Goal: Task Accomplishment & Management: Complete application form

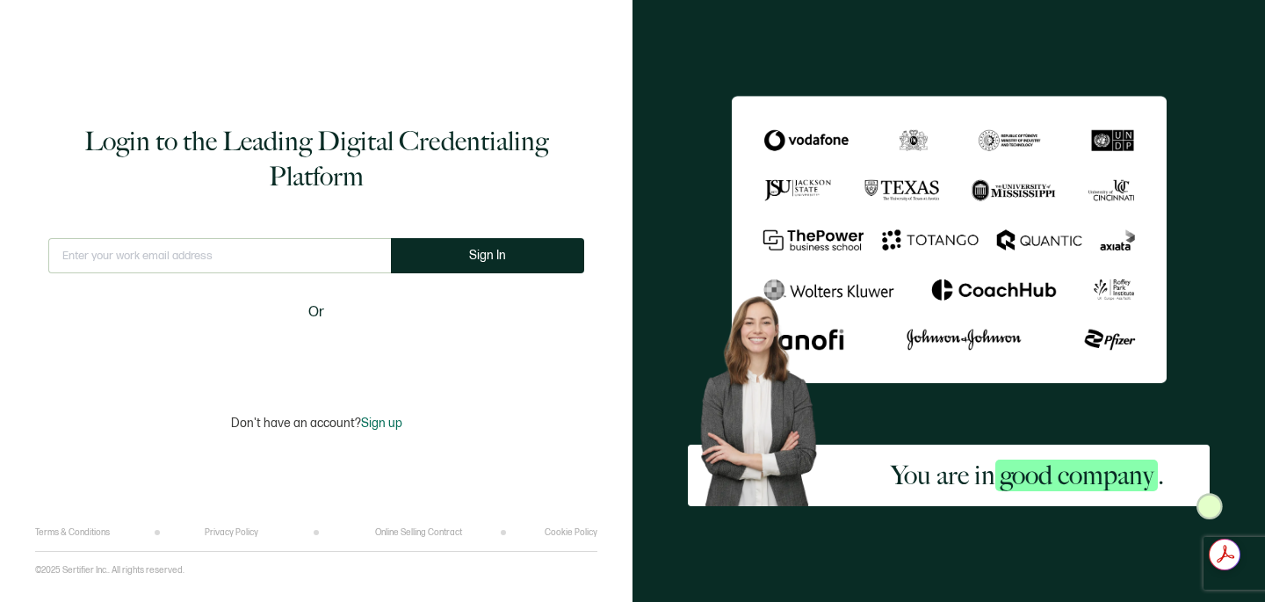
click at [177, 262] on input "text" at bounding box center [219, 255] width 343 height 35
type input "[EMAIL_ADDRESS][DOMAIN_NAME]"
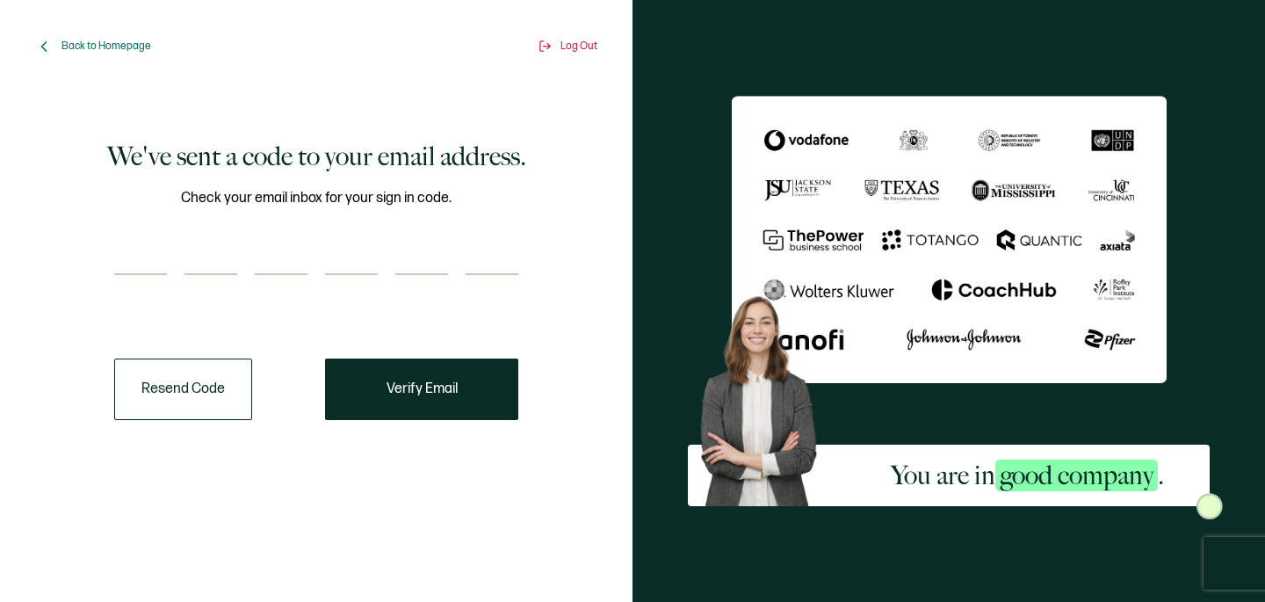
click at [143, 264] on input "number" at bounding box center [140, 257] width 53 height 35
type input "2"
type input "9"
type input "7"
type input "6"
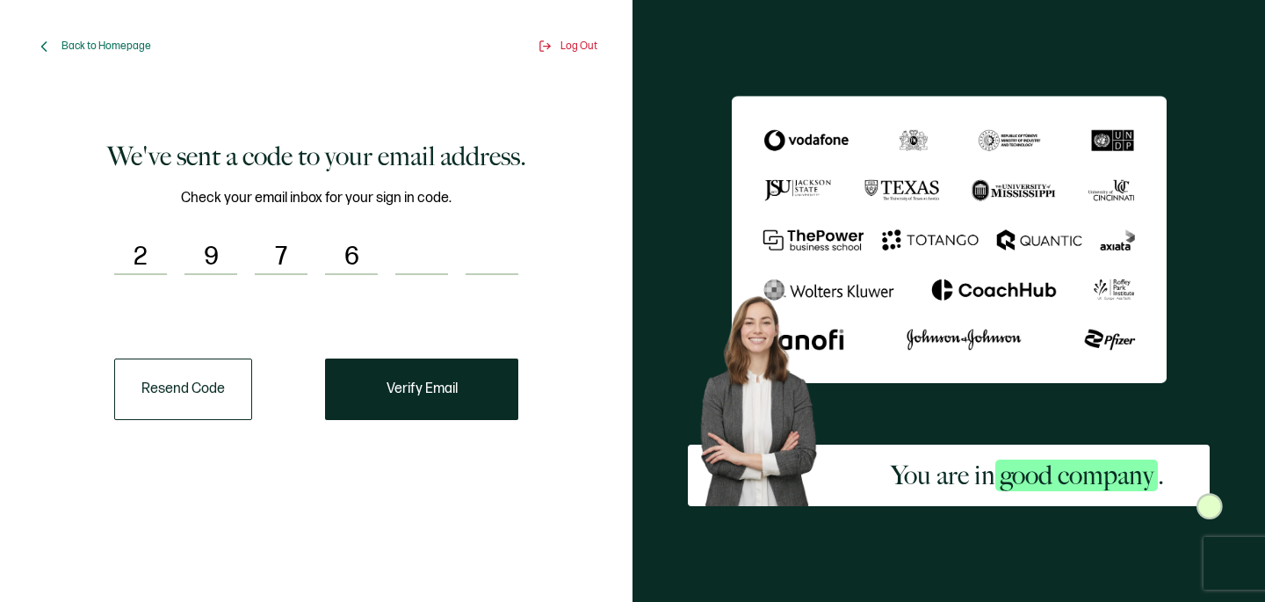
type input "6"
type input "3"
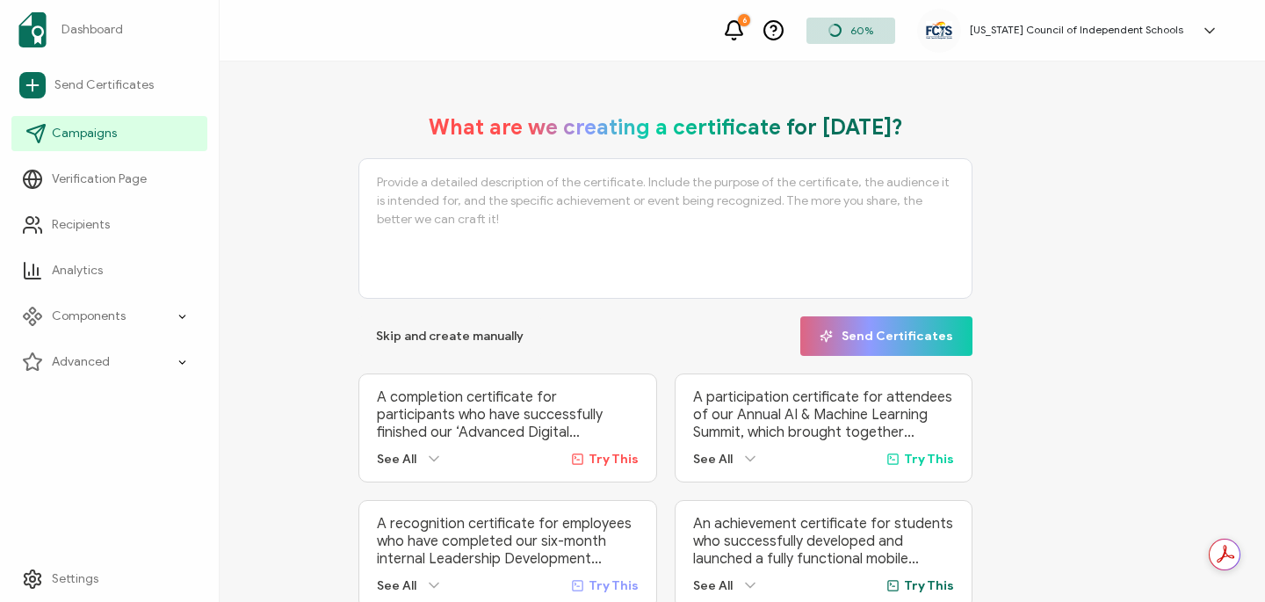
click at [98, 135] on span "Campaigns" at bounding box center [84, 134] width 65 height 18
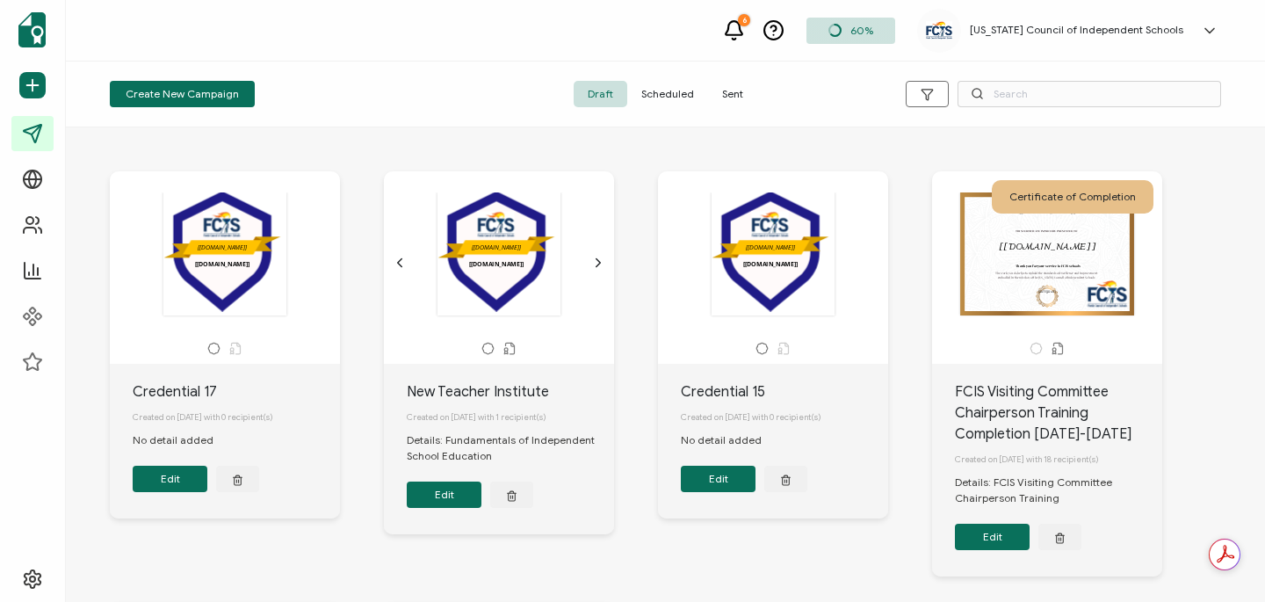
click at [733, 96] on span "Sent" at bounding box center [732, 94] width 49 height 26
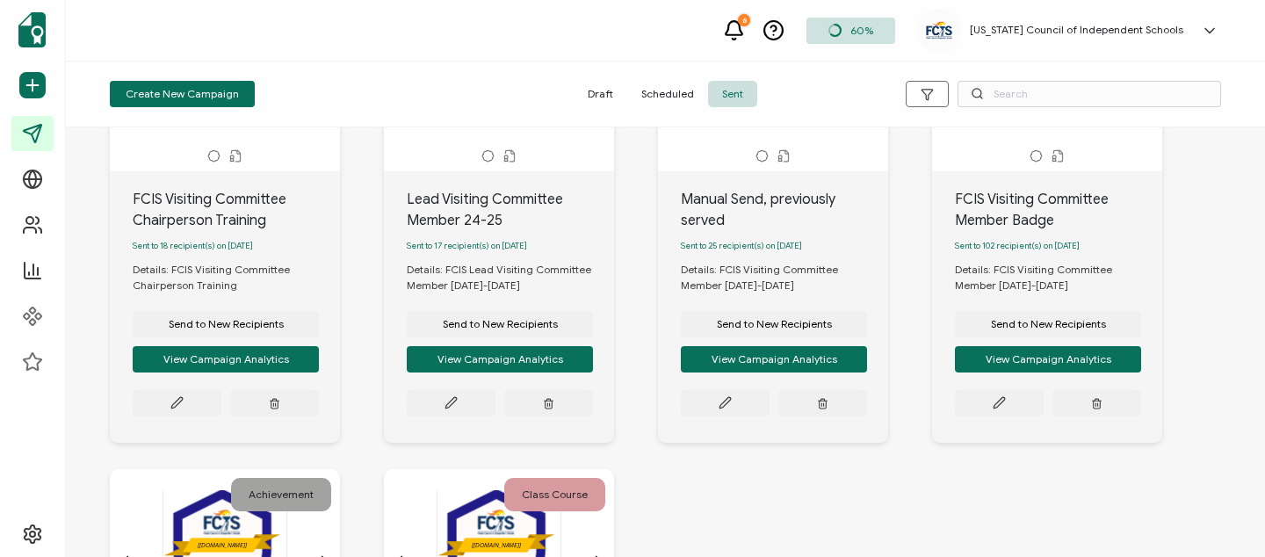
scroll to position [710, 0]
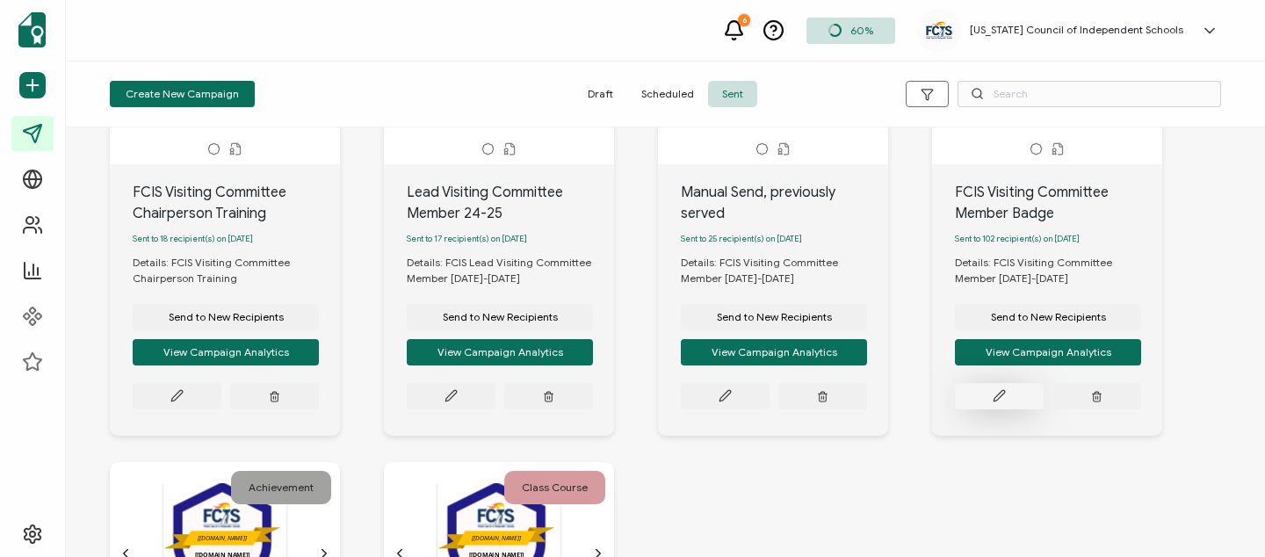
click at [988, 409] on button at bounding box center [999, 396] width 89 height 26
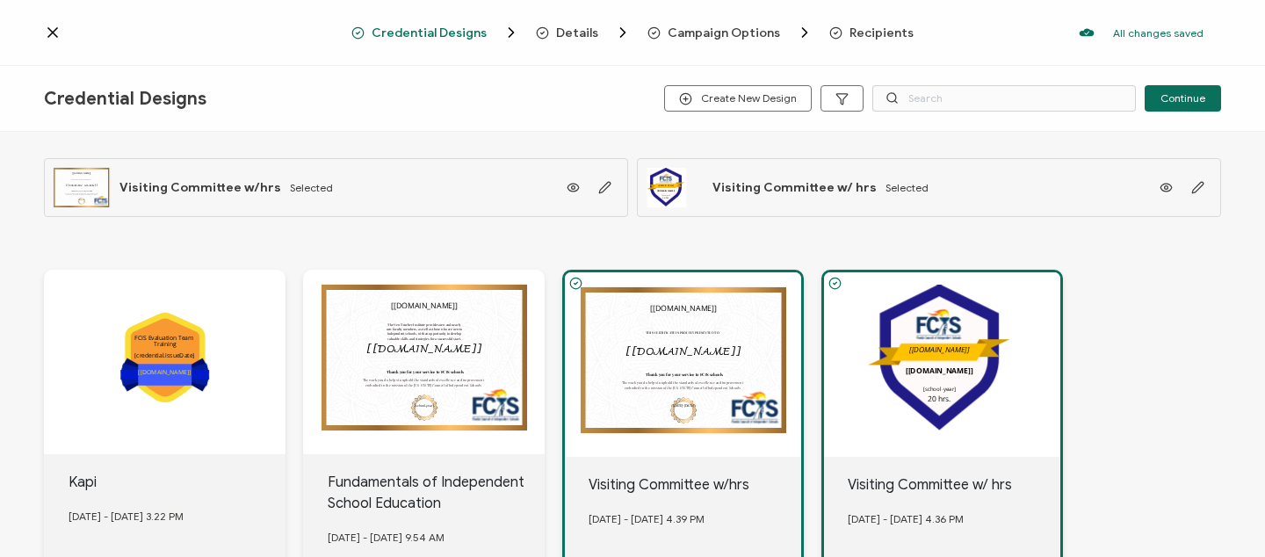
click at [51, 33] on icon at bounding box center [52, 32] width 9 height 9
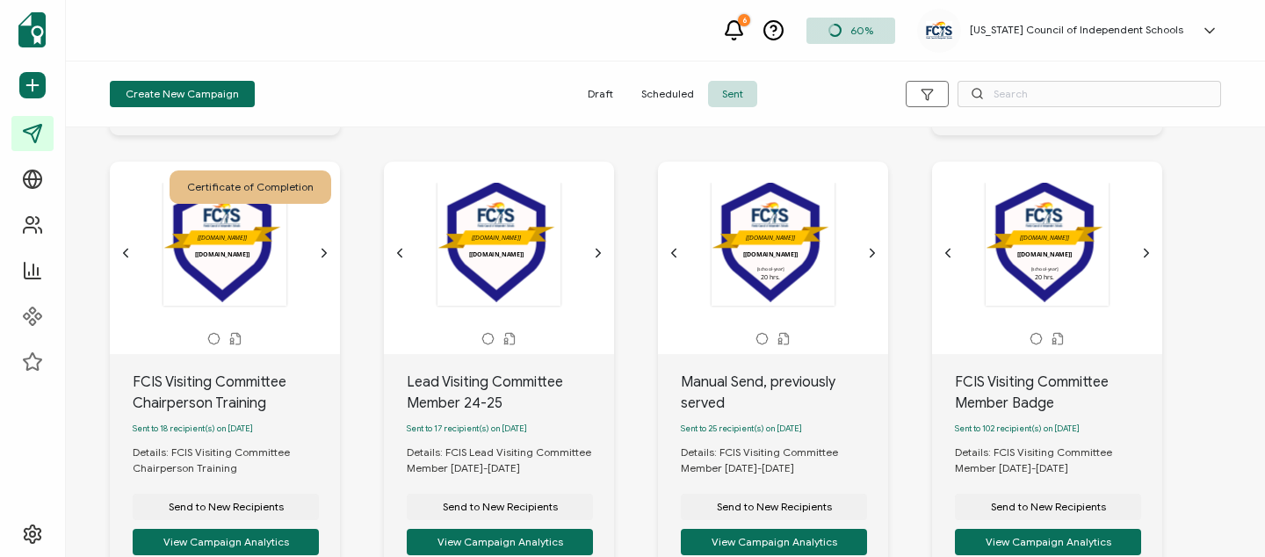
scroll to position [567, 0]
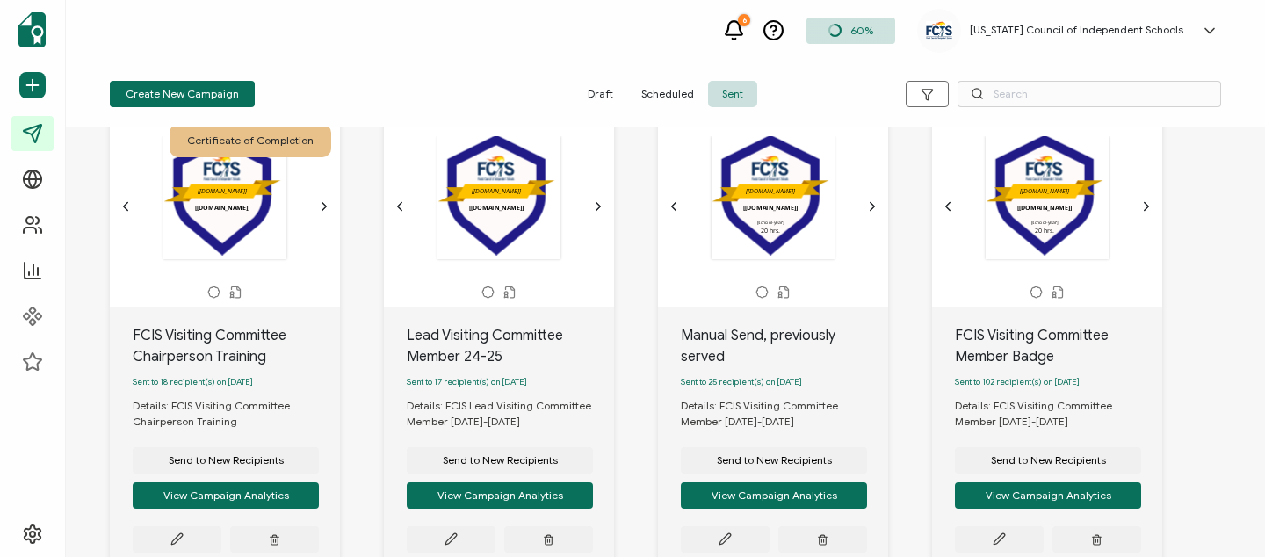
drag, startPoint x: 996, startPoint y: 412, endPoint x: 1064, endPoint y: 429, distance: 69.7
click at [1064, 429] on div "Details: FCIS Visiting Committee Member [DATE]-[DATE]" at bounding box center [1058, 414] width 207 height 32
drag, startPoint x: 995, startPoint y: 411, endPoint x: 1067, endPoint y: 426, distance: 72.7
click at [1067, 426] on div "Details: FCIS Visiting Committee Member [DATE]-[DATE]" at bounding box center [1058, 414] width 207 height 32
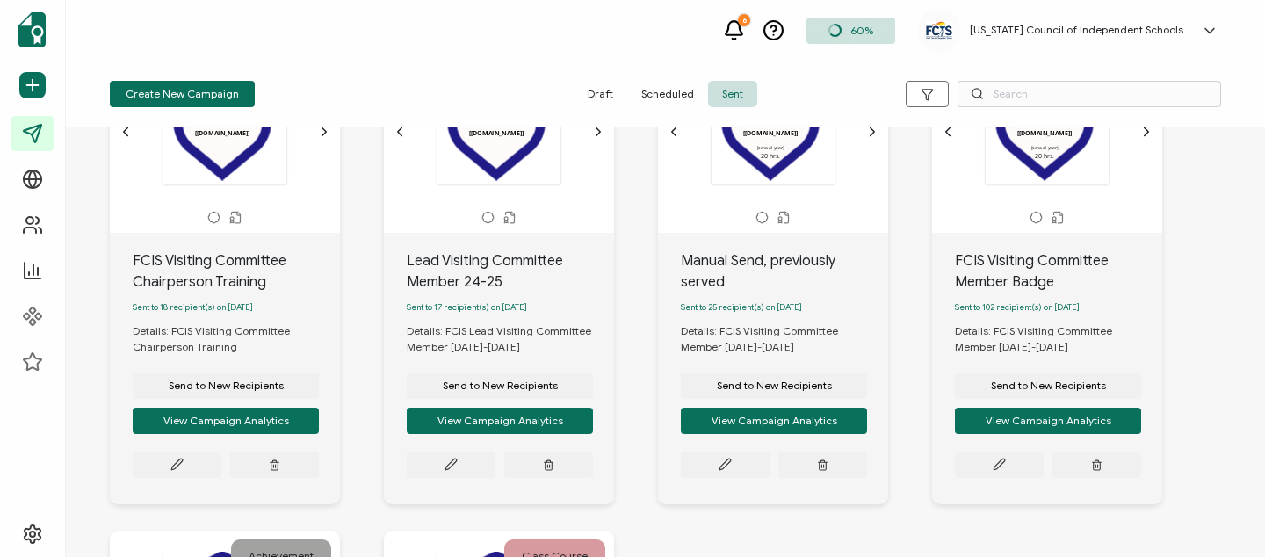
scroll to position [678, 0]
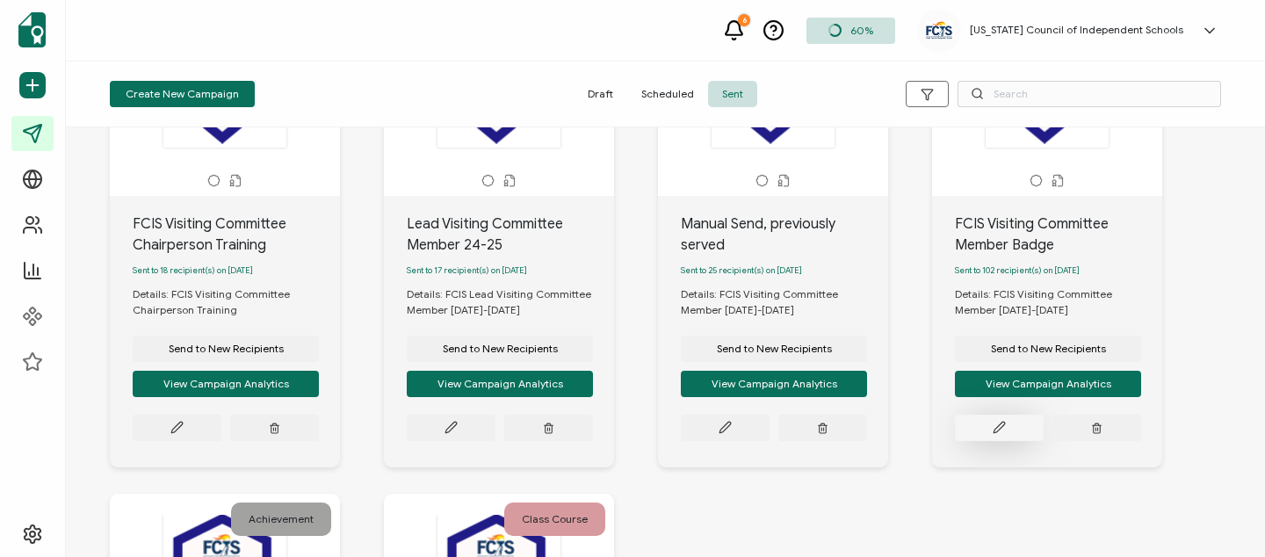
click at [1018, 441] on button at bounding box center [999, 428] width 89 height 26
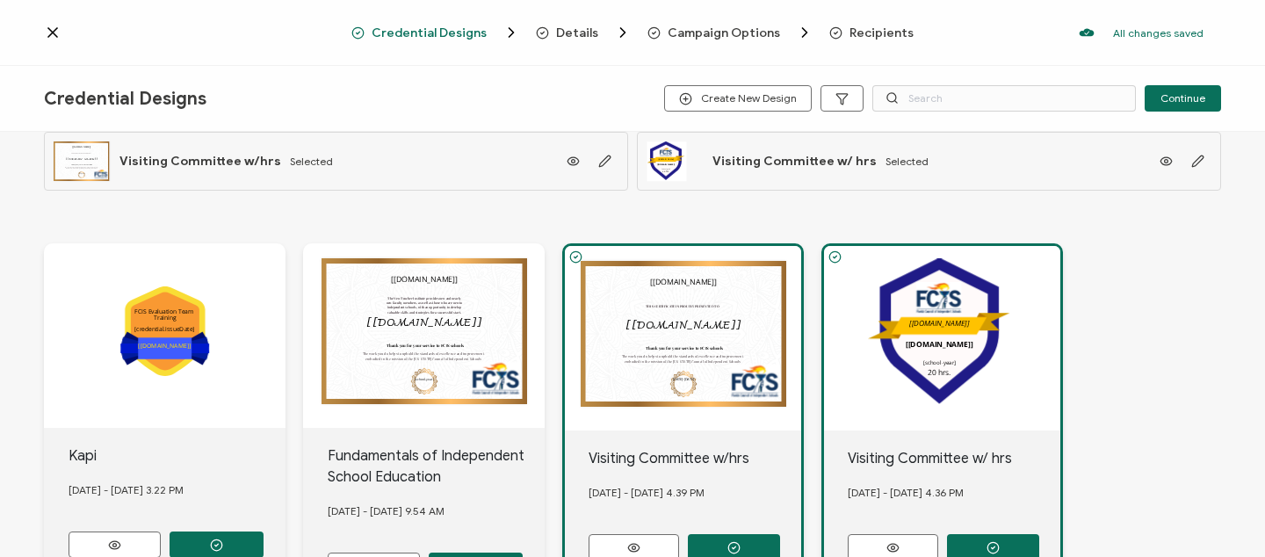
scroll to position [28, 0]
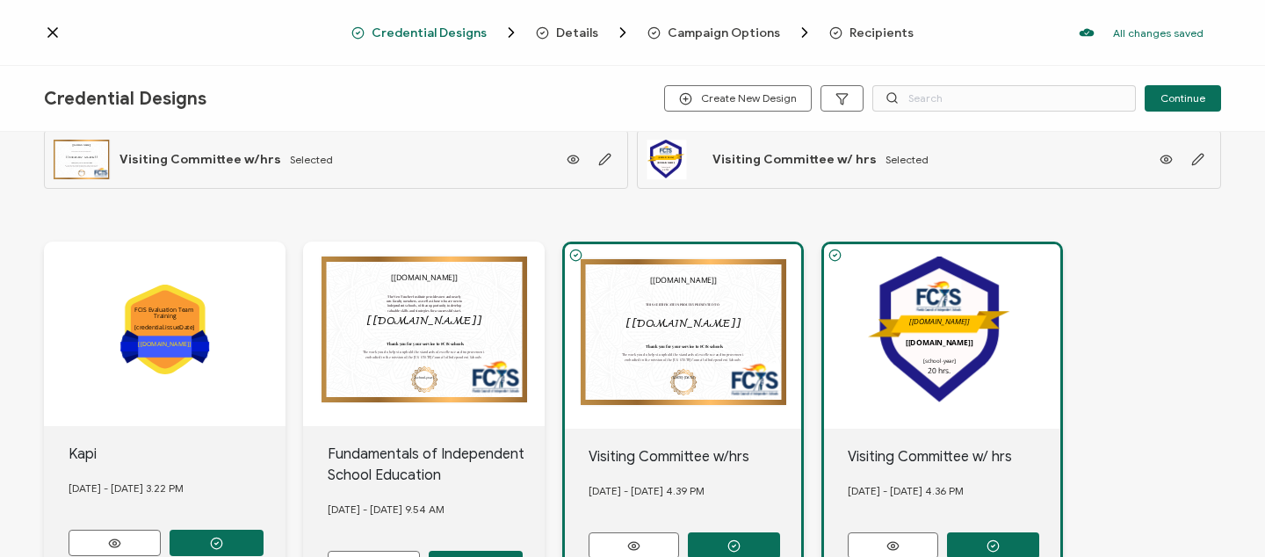
click at [573, 31] on span "Details" at bounding box center [577, 32] width 42 height 13
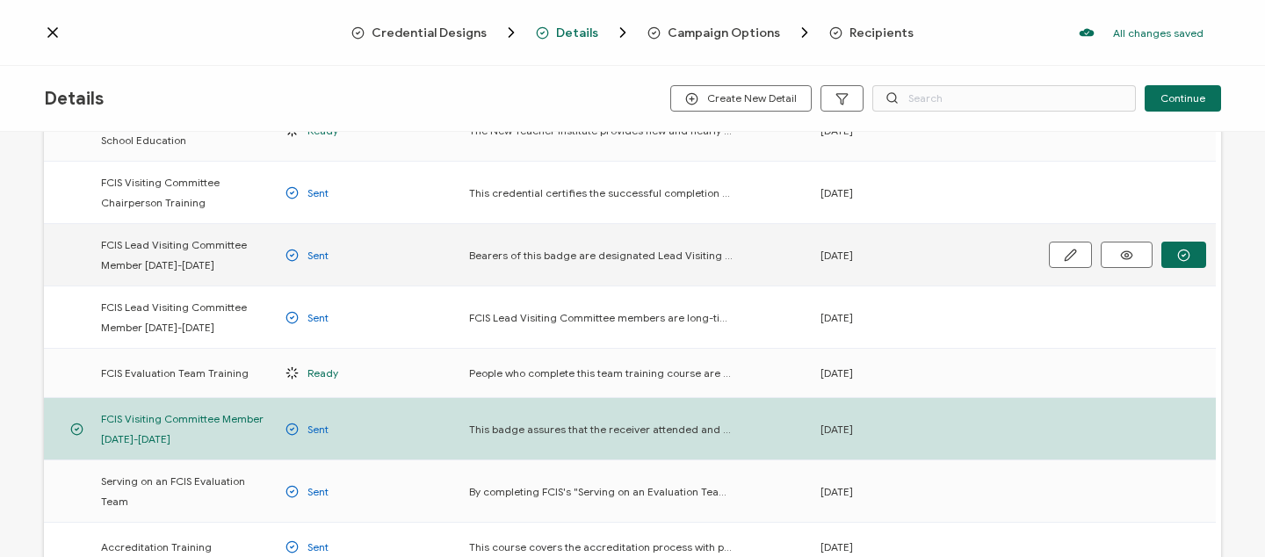
scroll to position [235, 0]
click at [54, 33] on icon at bounding box center [53, 33] width 18 height 18
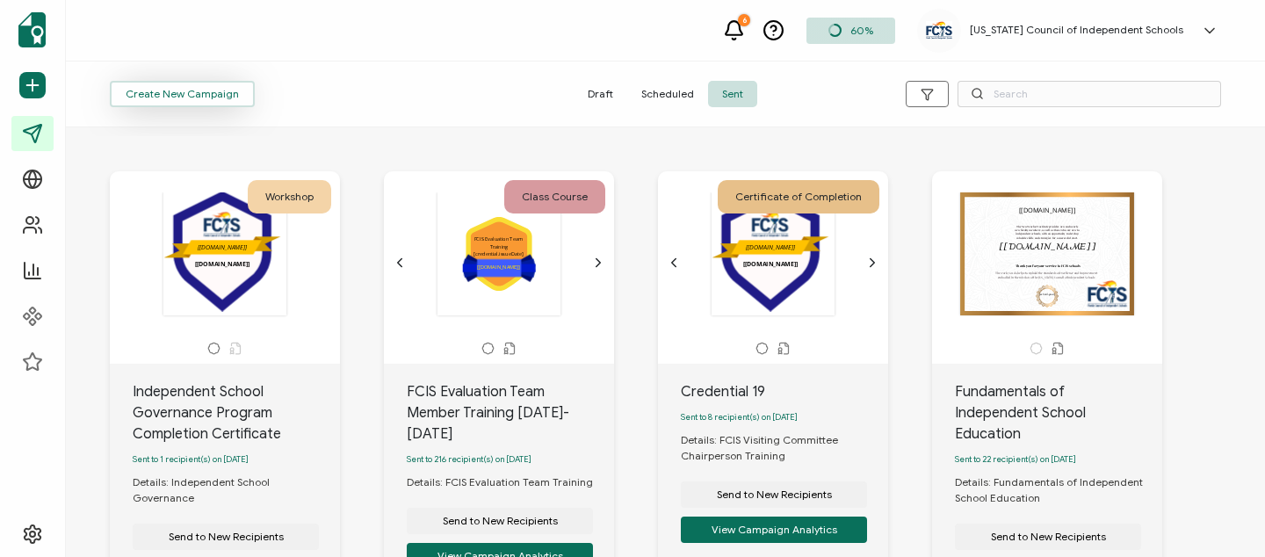
click at [192, 95] on span "Create New Campaign" at bounding box center [182, 94] width 113 height 11
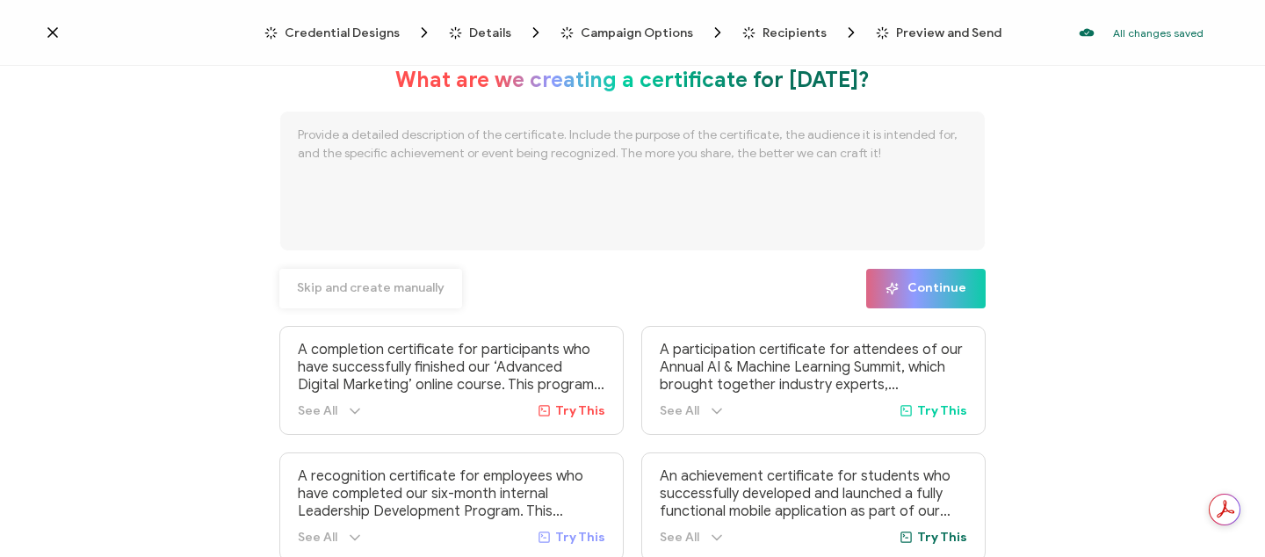
click at [380, 286] on span "Skip and create manually" at bounding box center [371, 288] width 148 height 12
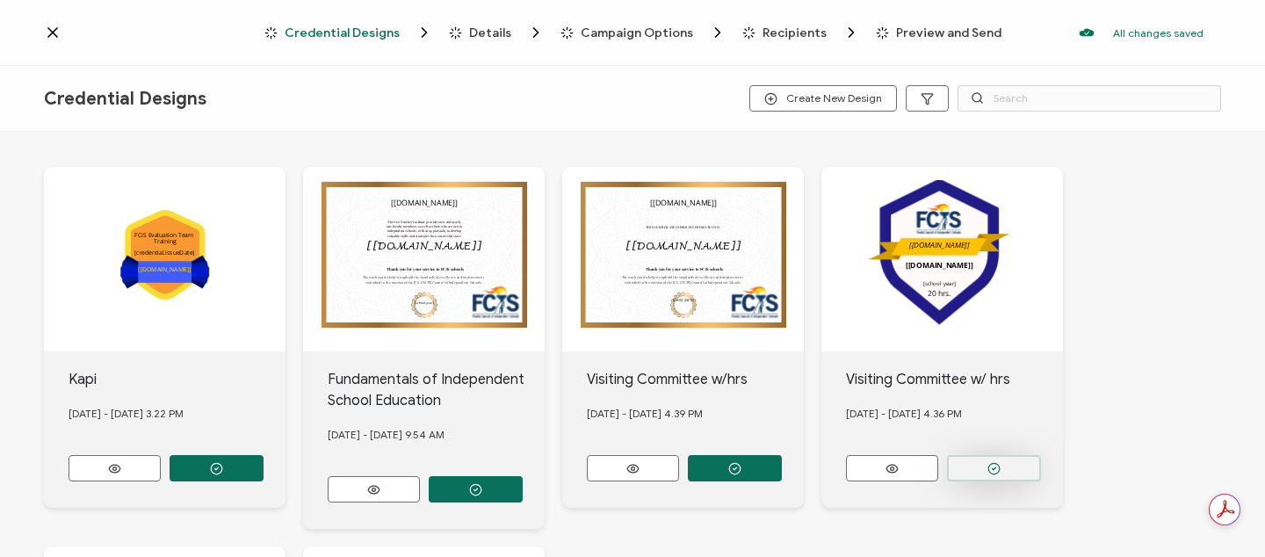
click at [981, 456] on button "button" at bounding box center [994, 468] width 94 height 26
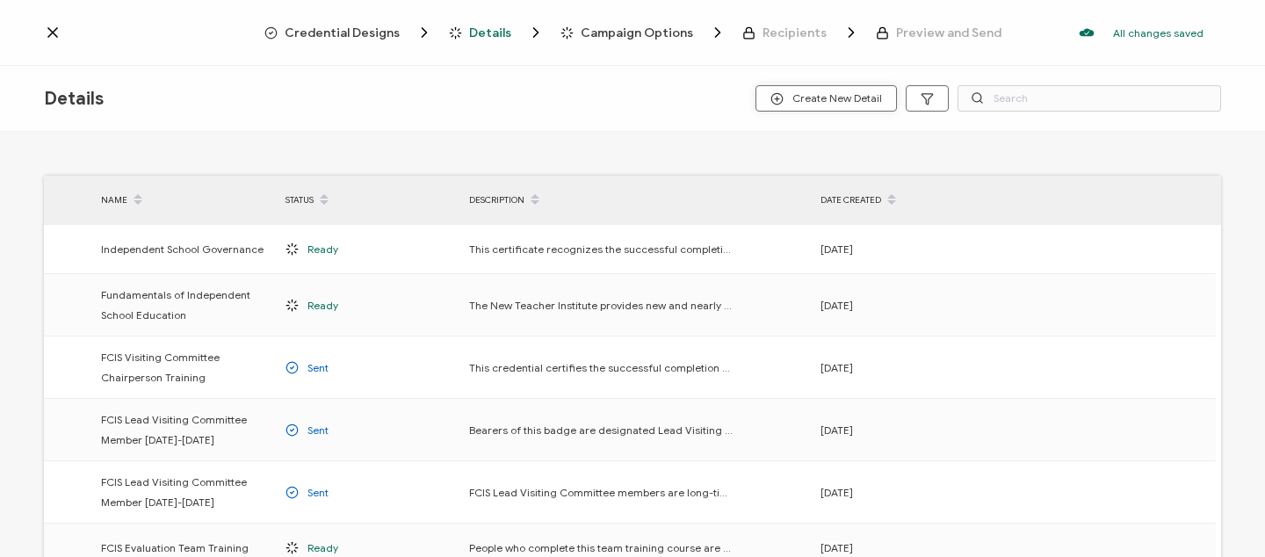
click at [830, 106] on button "Create New Detail" at bounding box center [826, 98] width 141 height 26
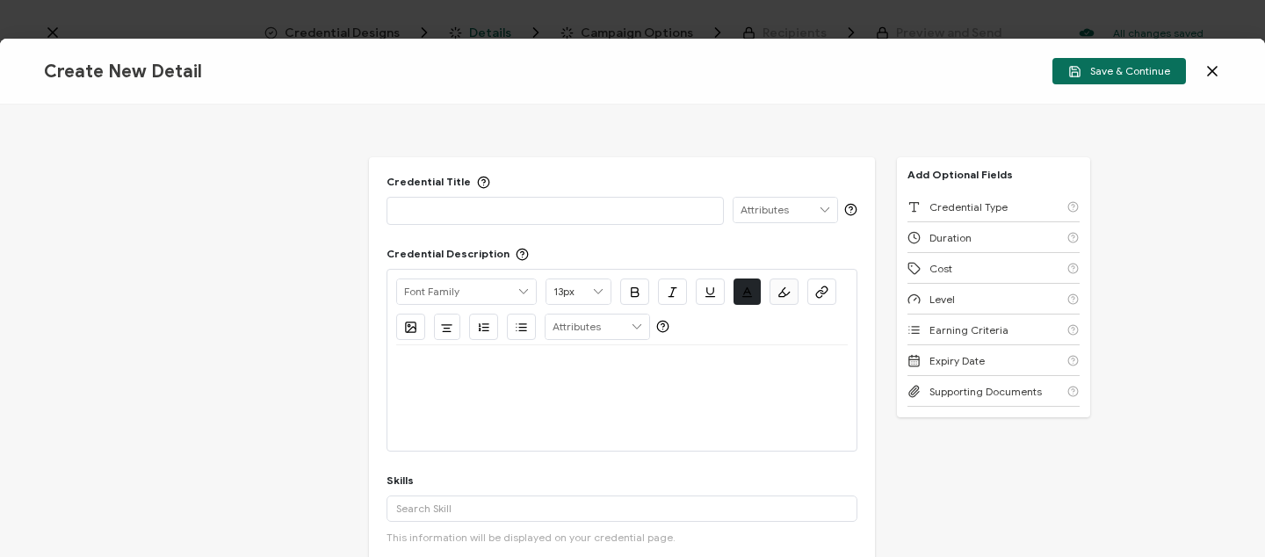
click at [584, 211] on p at bounding box center [555, 210] width 318 height 18
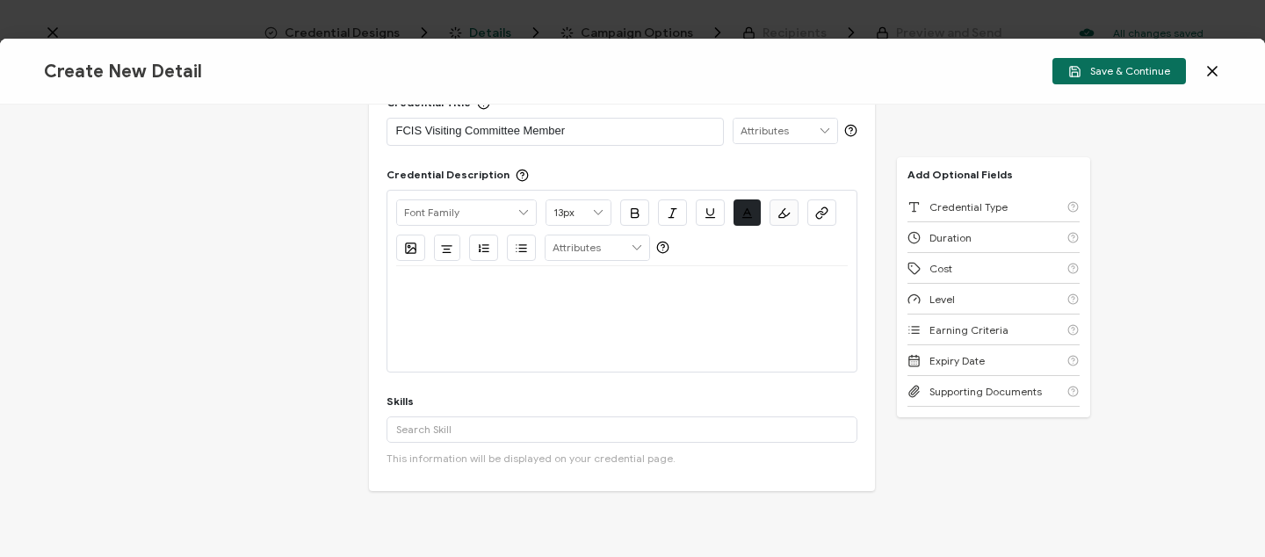
scroll to position [102, 0]
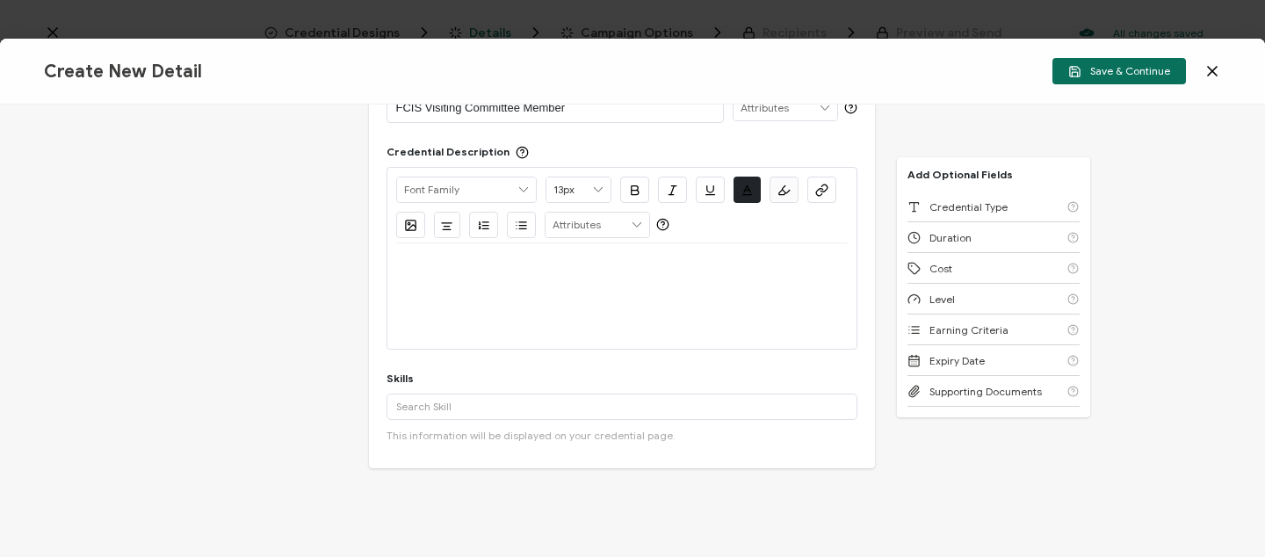
click at [526, 279] on div at bounding box center [622, 264] width 452 height 42
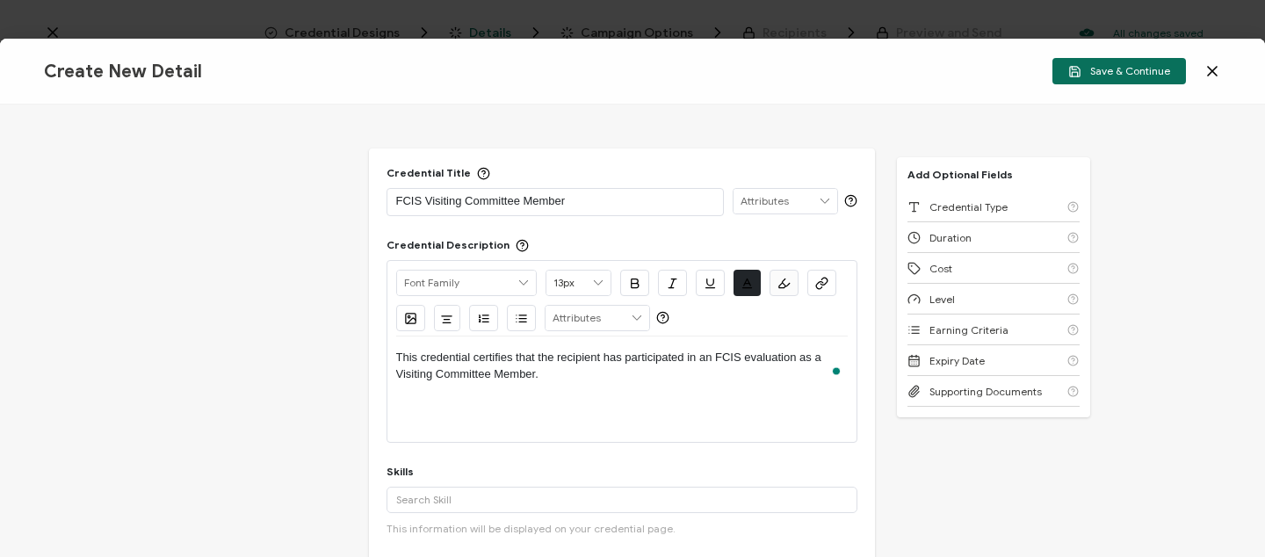
scroll to position [0, 0]
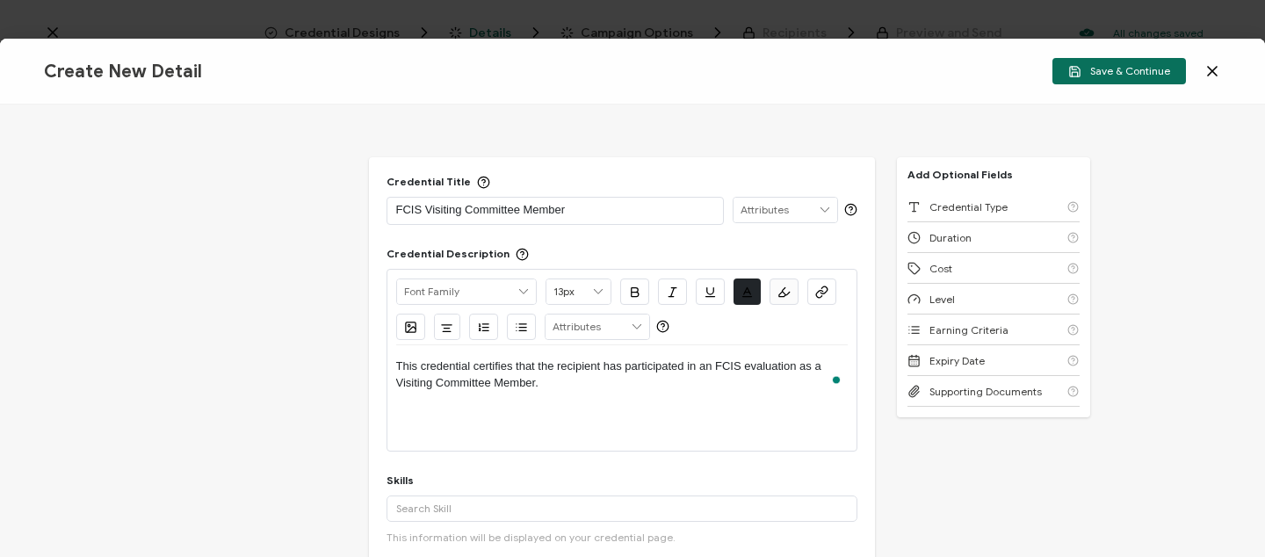
click at [591, 207] on p "FCIS Visiting Committee Member" at bounding box center [555, 210] width 318 height 18
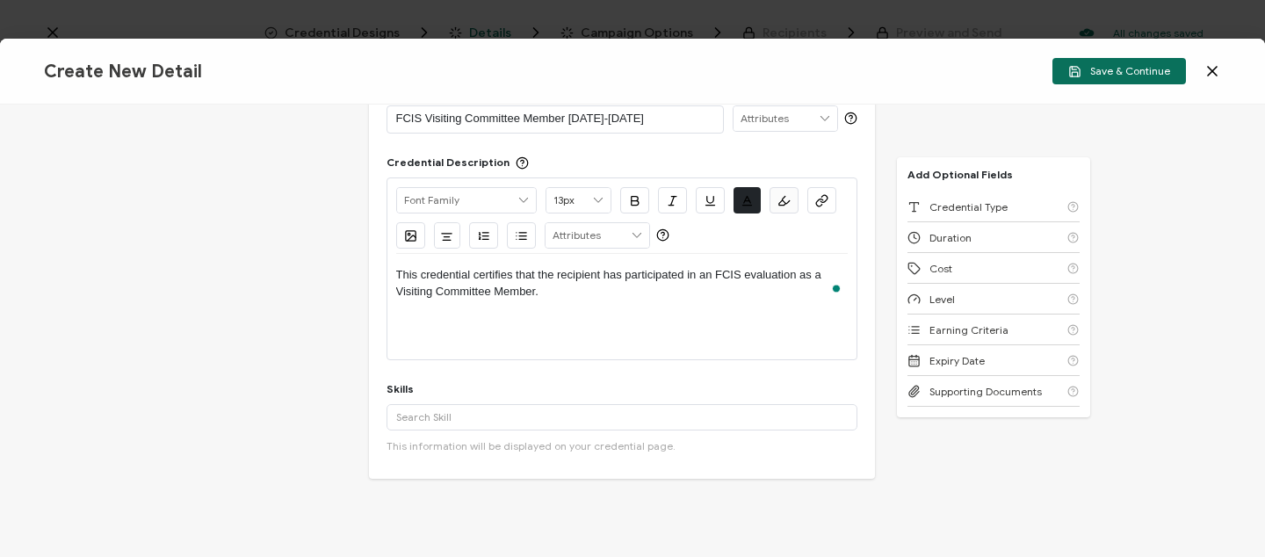
scroll to position [185, 0]
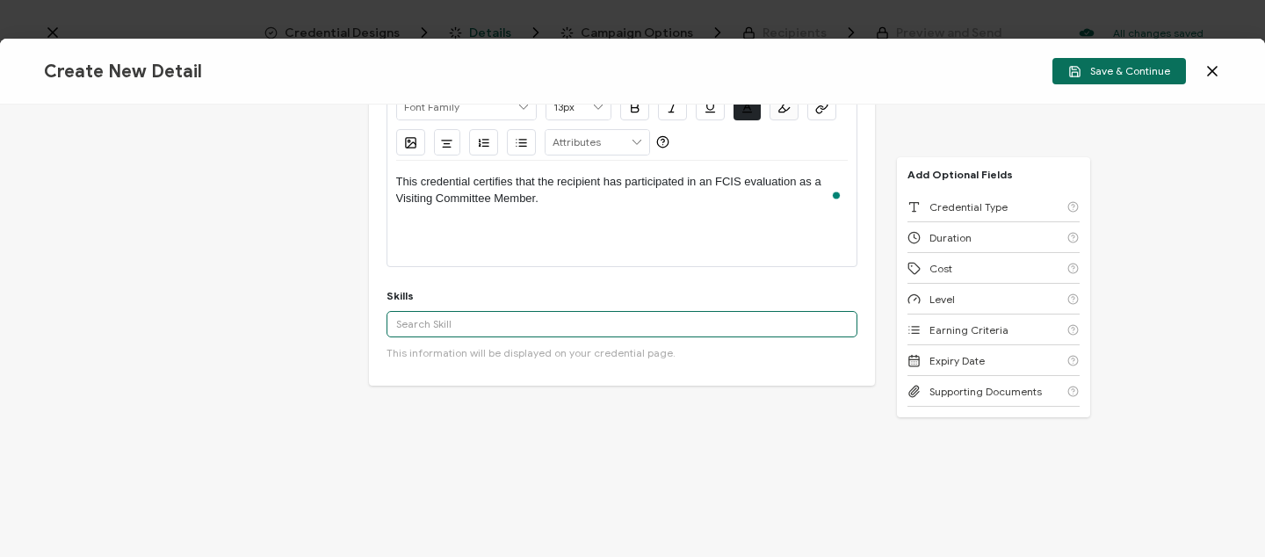
click at [399, 327] on input "text" at bounding box center [622, 324] width 471 height 26
click at [505, 318] on input "assessment" at bounding box center [622, 324] width 471 height 26
click at [504, 322] on input "assessment" at bounding box center [622, 324] width 471 height 26
click at [446, 323] on input "assessment" at bounding box center [622, 324] width 471 height 26
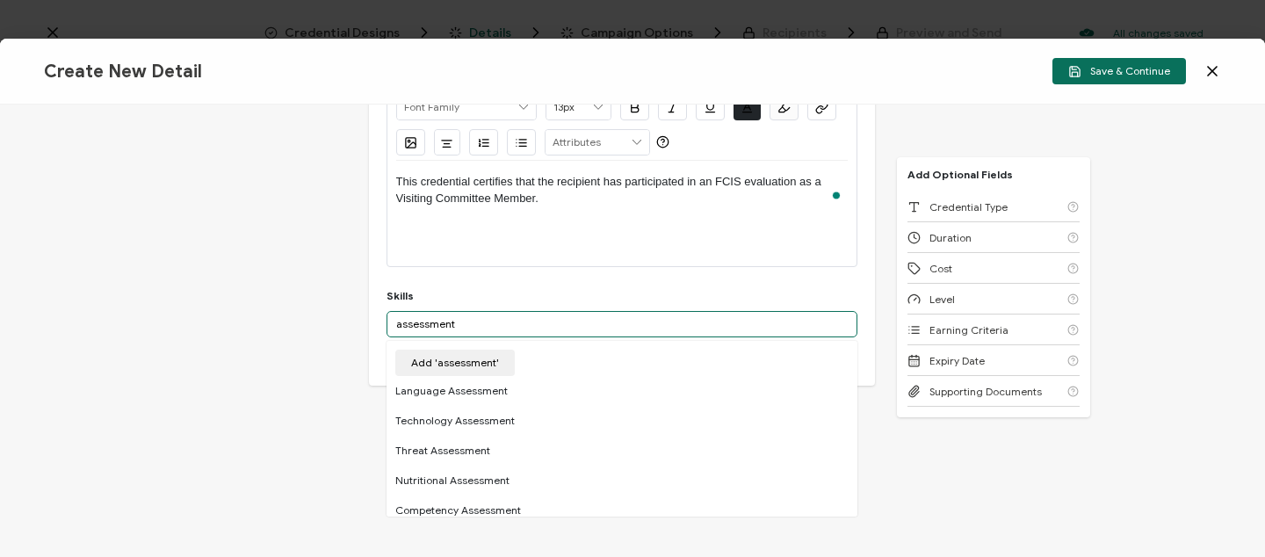
click at [457, 325] on input "assessment" at bounding box center [622, 324] width 471 height 26
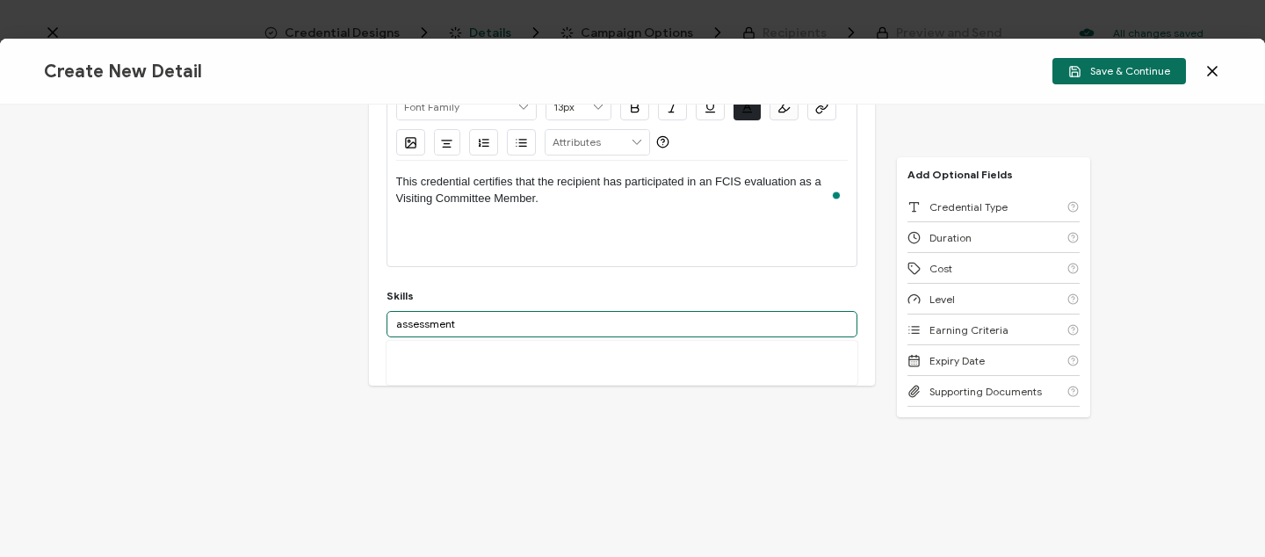
click at [457, 325] on input "assessment" at bounding box center [622, 324] width 471 height 26
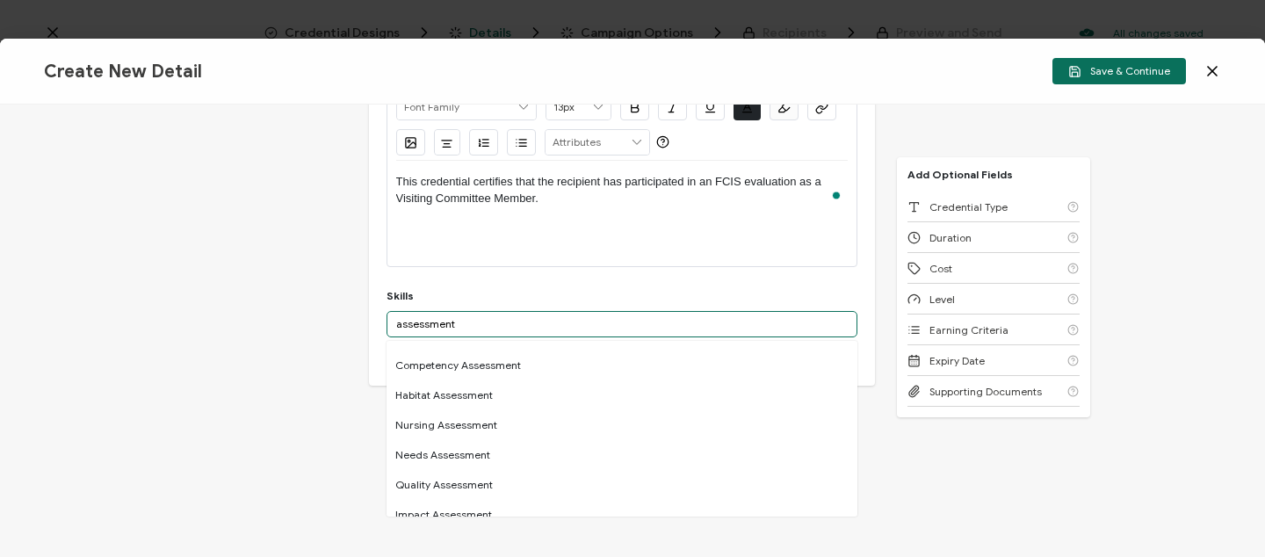
scroll to position [0, 0]
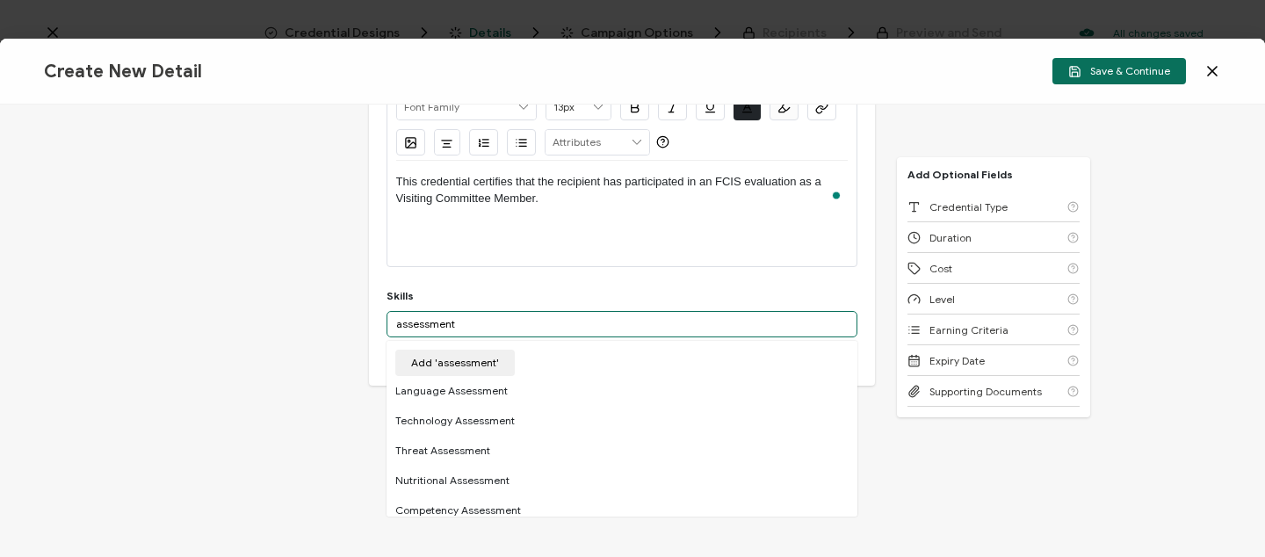
drag, startPoint x: 468, startPoint y: 325, endPoint x: 362, endPoint y: 318, distance: 106.5
click at [362, 318] on div "Credential Title FCIS Visiting Committee Member [DATE]-[DATE] ISSUER Issuer Nam…" at bounding box center [632, 331] width 1265 height 452
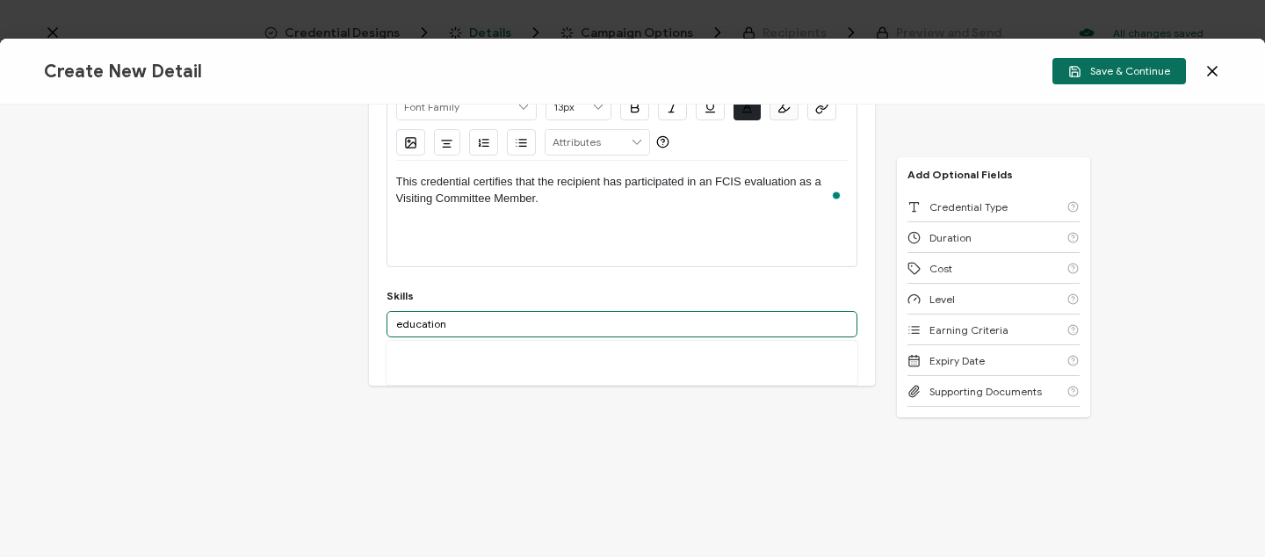
click at [447, 322] on input "education" at bounding box center [622, 324] width 471 height 26
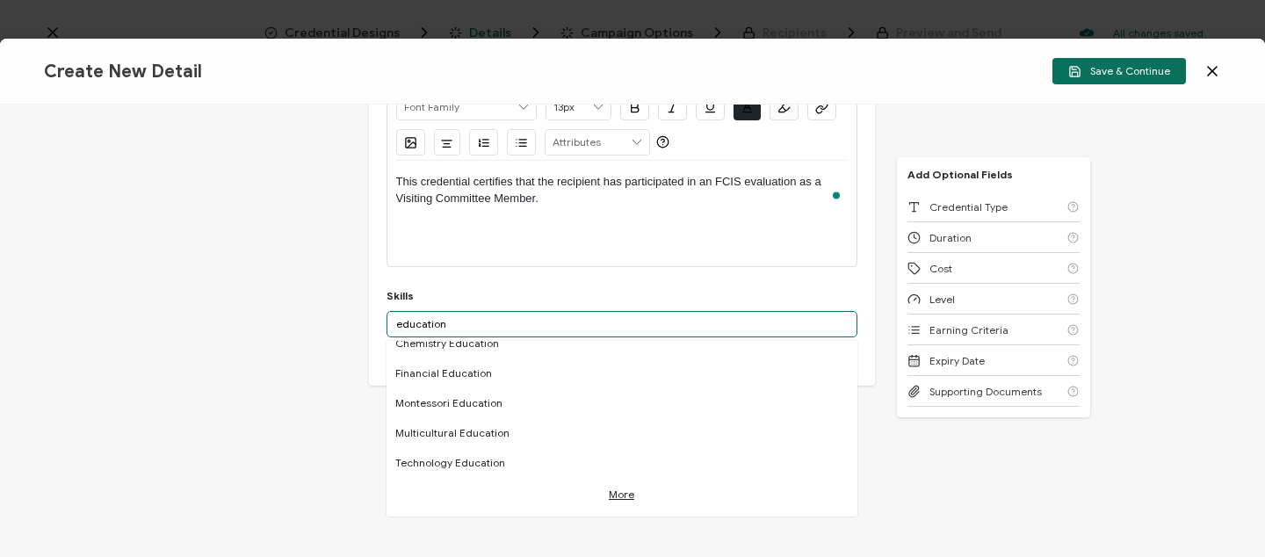
scroll to position [1097, 0]
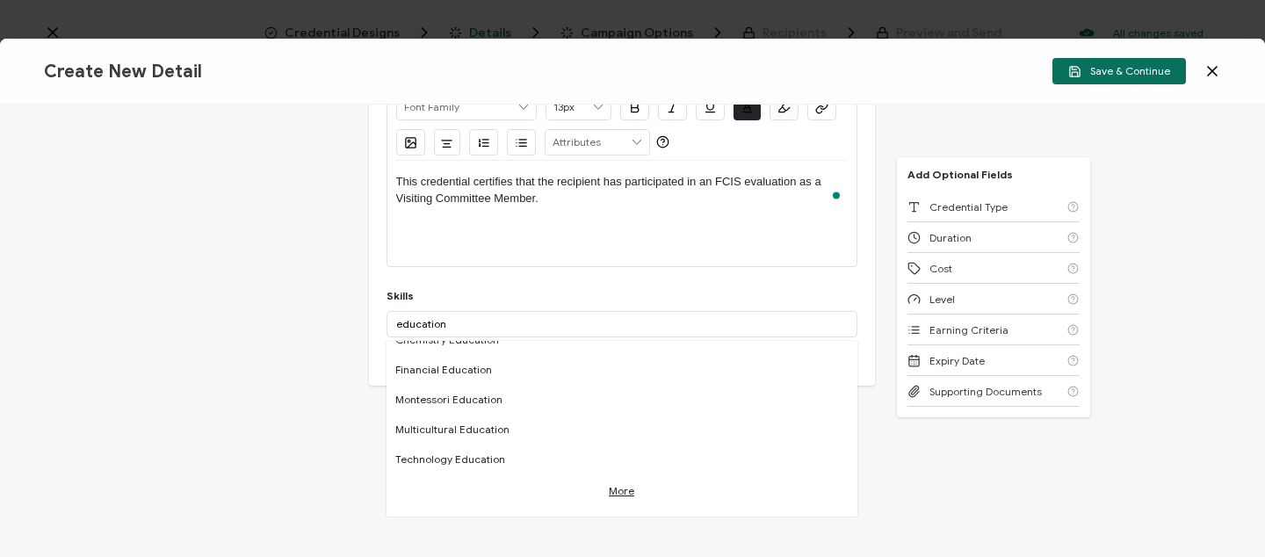
click at [282, 386] on div "Credential Title FCIS Visiting Committee Member [DATE]-[DATE] ISSUER Issuer Nam…" at bounding box center [632, 331] width 1265 height 452
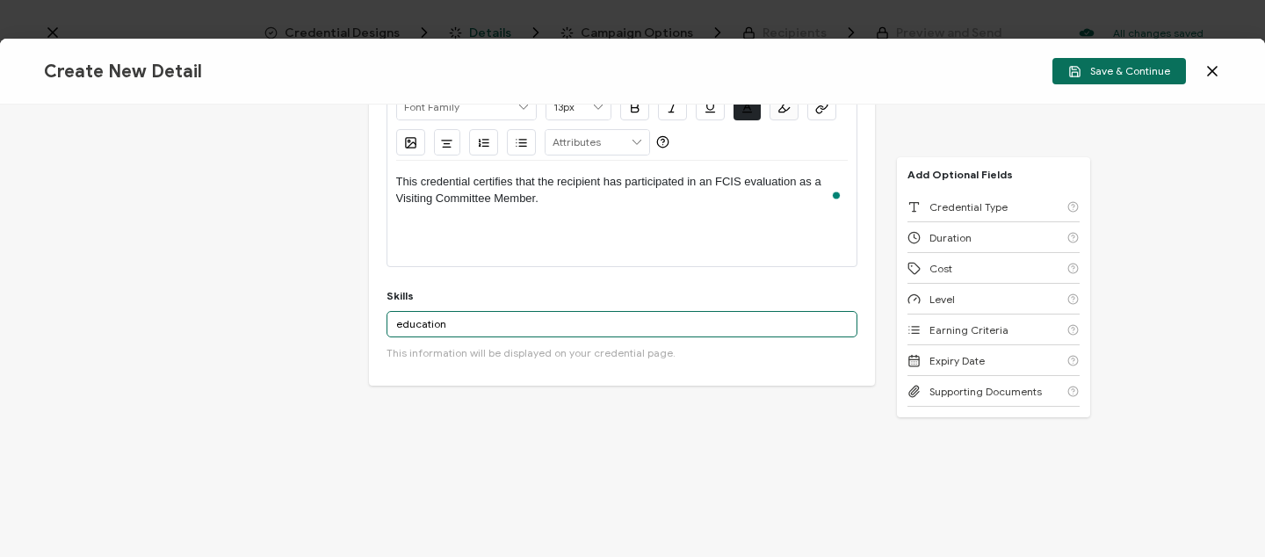
click at [510, 328] on input "education" at bounding box center [622, 324] width 471 height 26
type input "e"
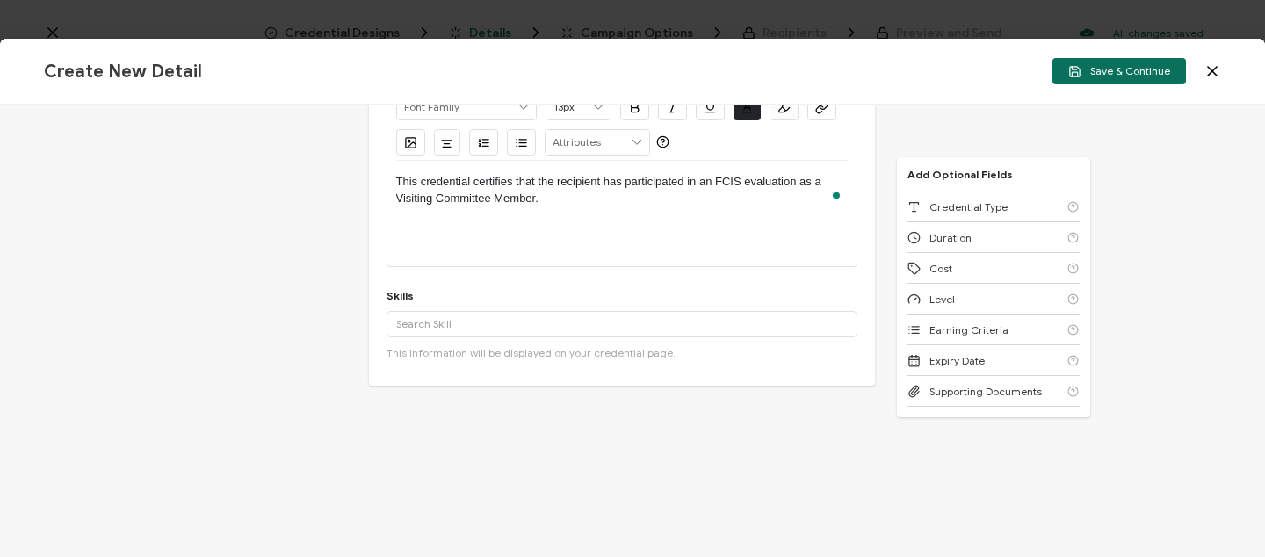
click at [633, 139] on icon at bounding box center [637, 142] width 16 height 25
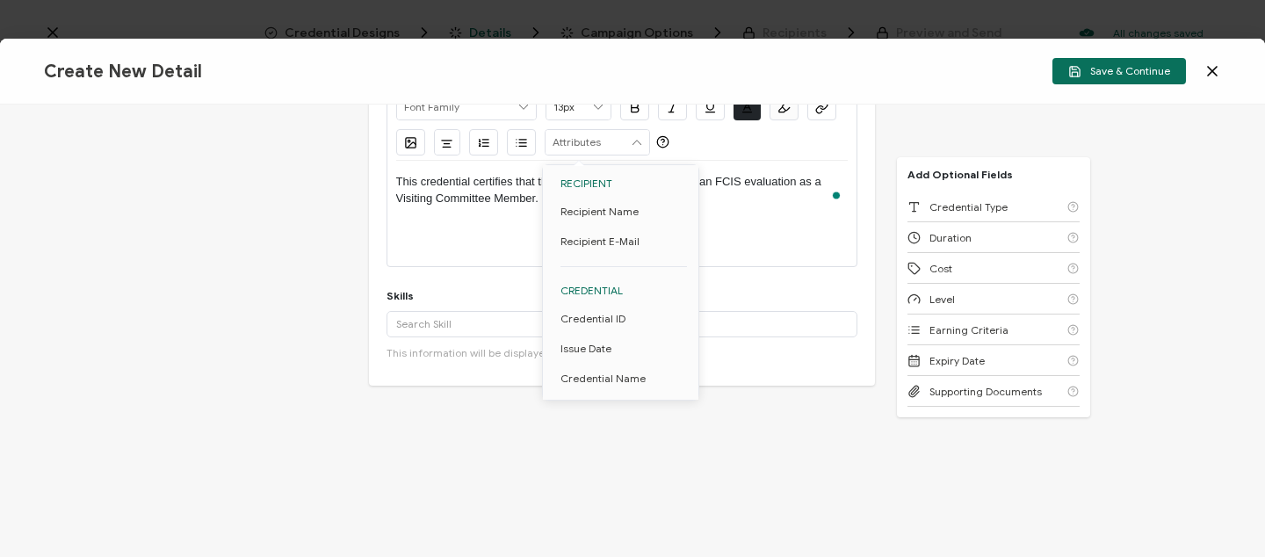
click at [633, 139] on icon at bounding box center [637, 142] width 16 height 25
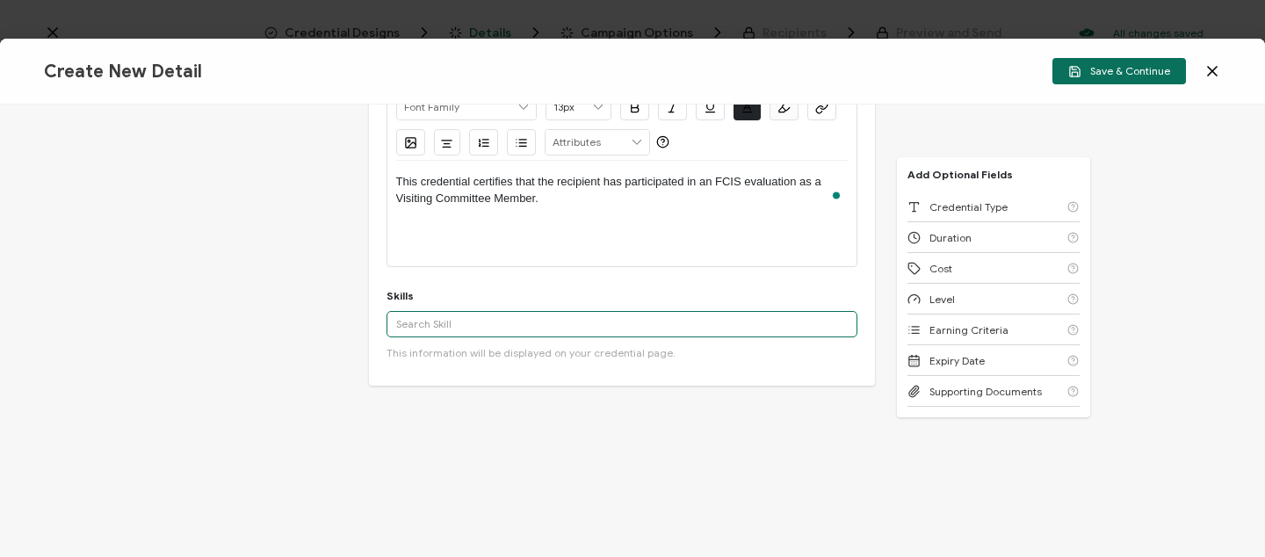
click at [415, 330] on input "text" at bounding box center [622, 324] width 471 height 26
click at [473, 322] on input "Accreditation" at bounding box center [622, 324] width 471 height 26
click at [457, 318] on input "Accreditation" at bounding box center [622, 324] width 471 height 26
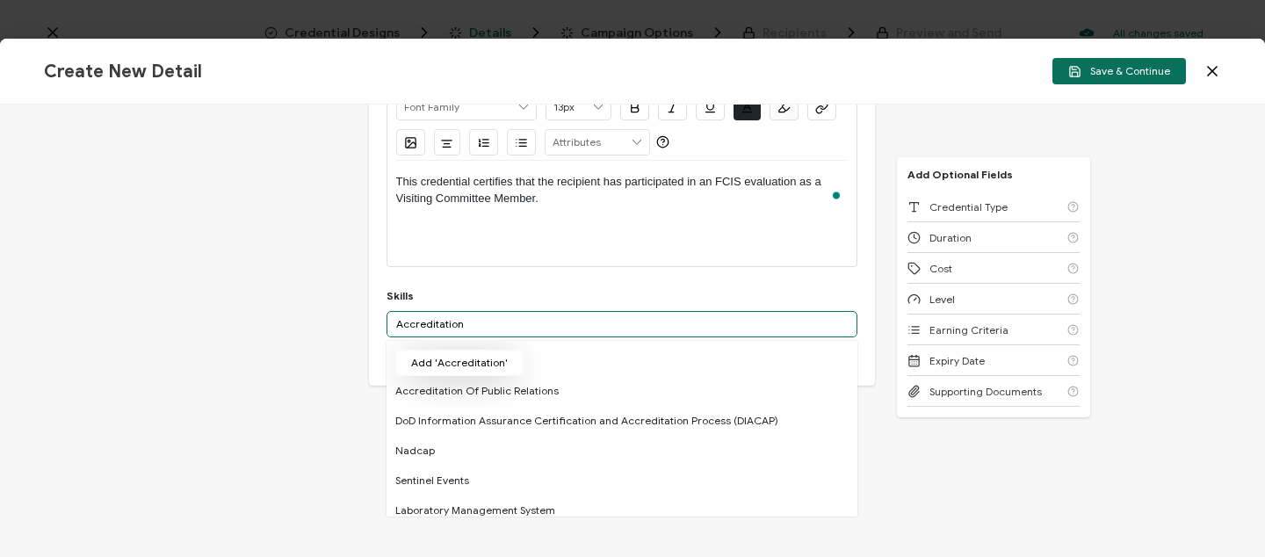
type input "Accreditation"
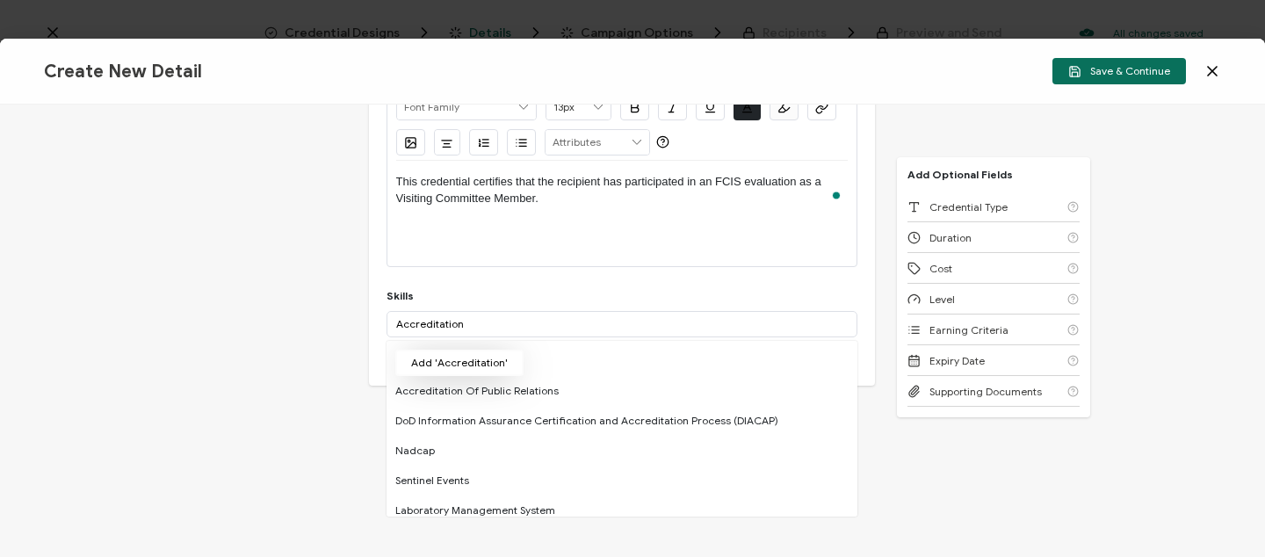
click at [460, 357] on button "Add 'Accreditation'" at bounding box center [459, 363] width 128 height 26
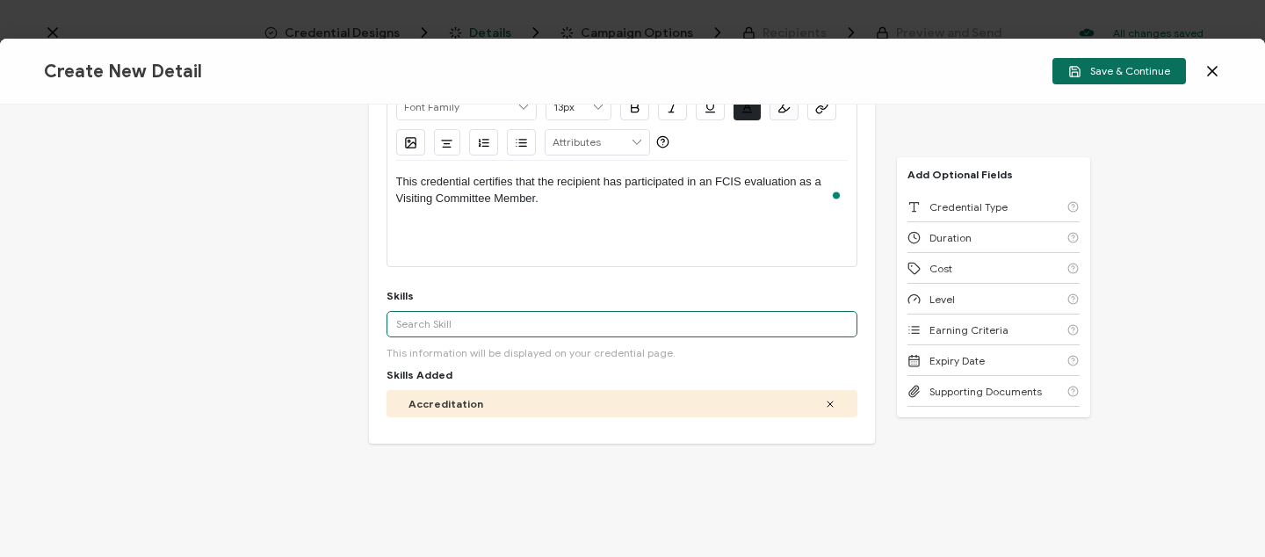
click at [492, 318] on input "text" at bounding box center [622, 324] width 471 height 26
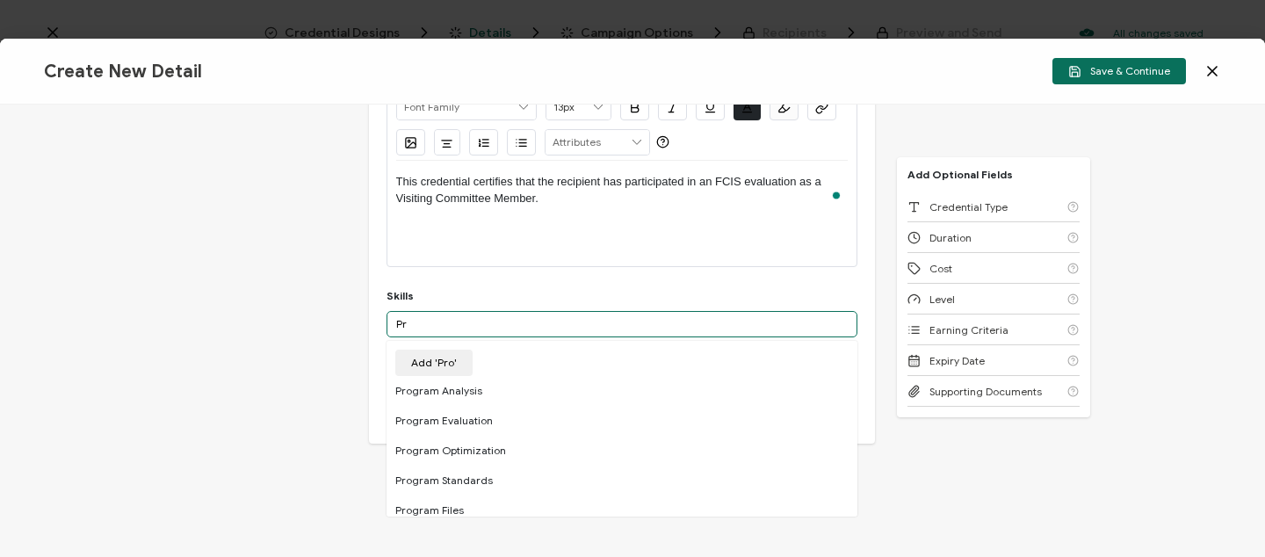
type input "P"
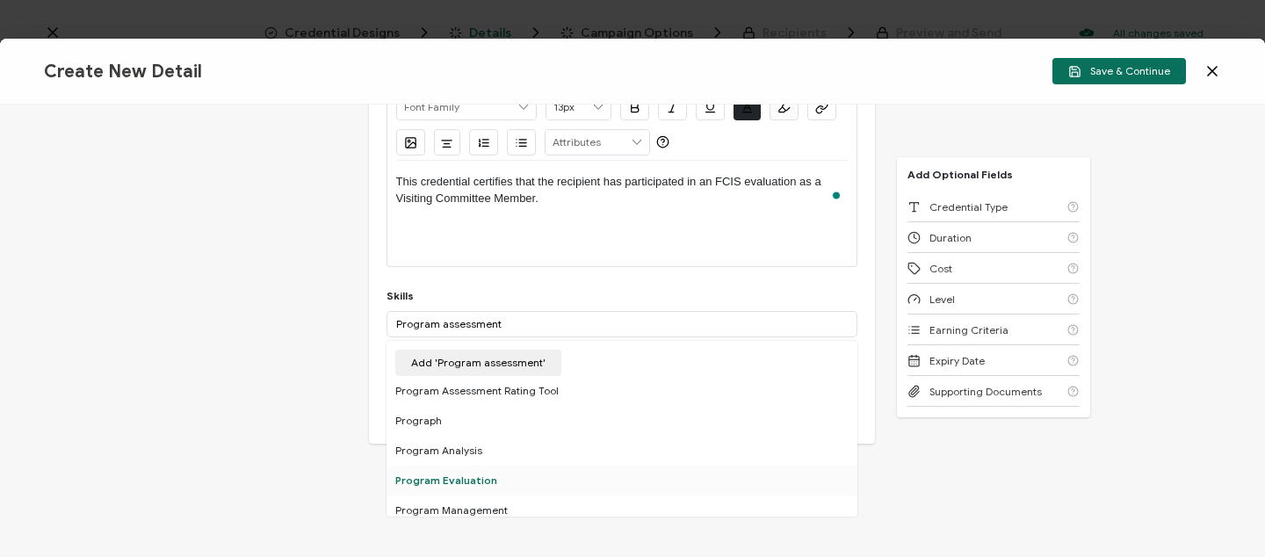
click at [452, 481] on div "Program Evaluation" at bounding box center [622, 481] width 471 height 30
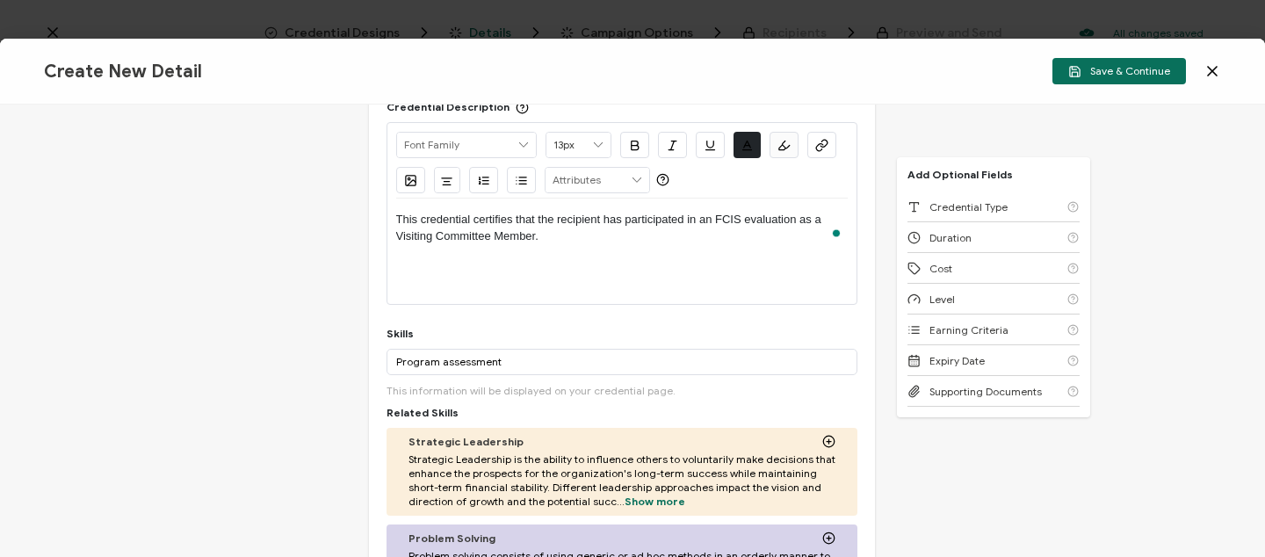
scroll to position [150, 0]
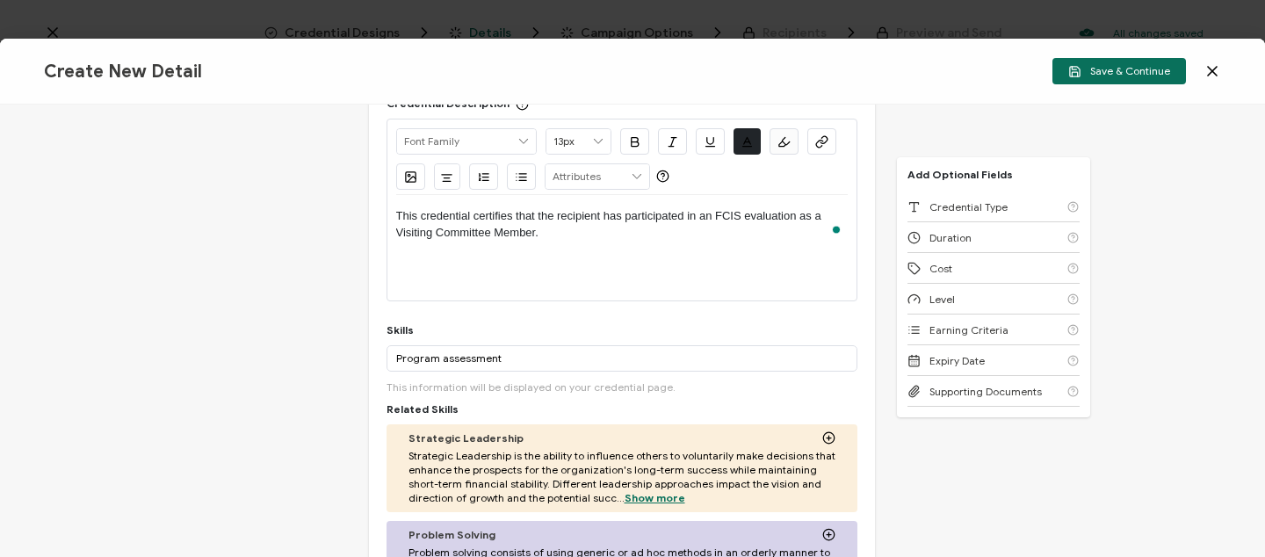
click at [653, 491] on span "Show more" at bounding box center [655, 497] width 61 height 13
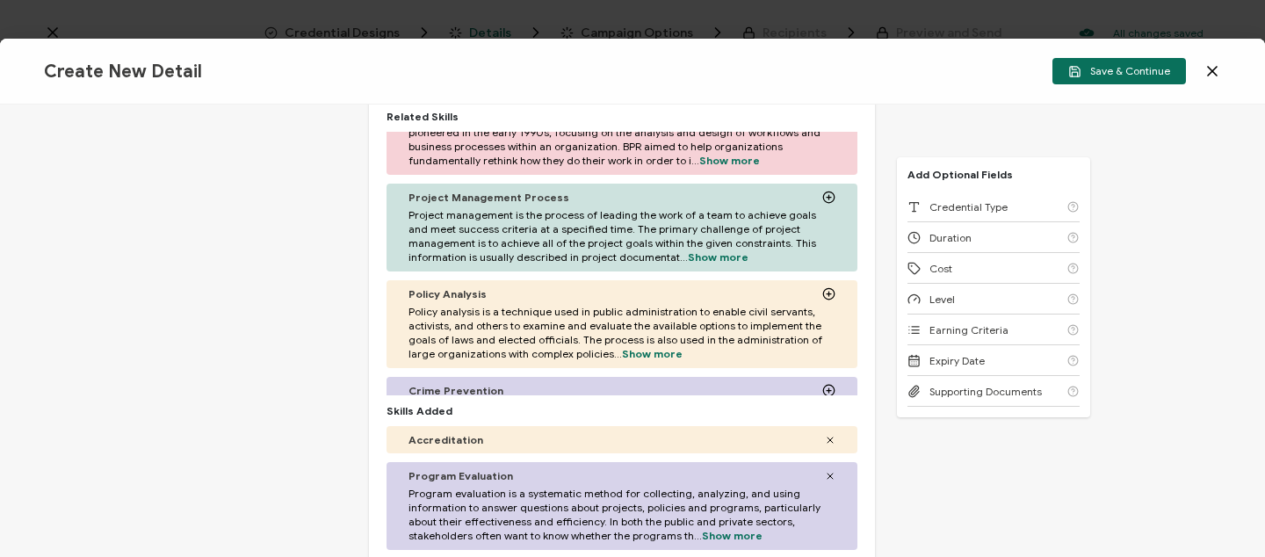
scroll to position [582, 0]
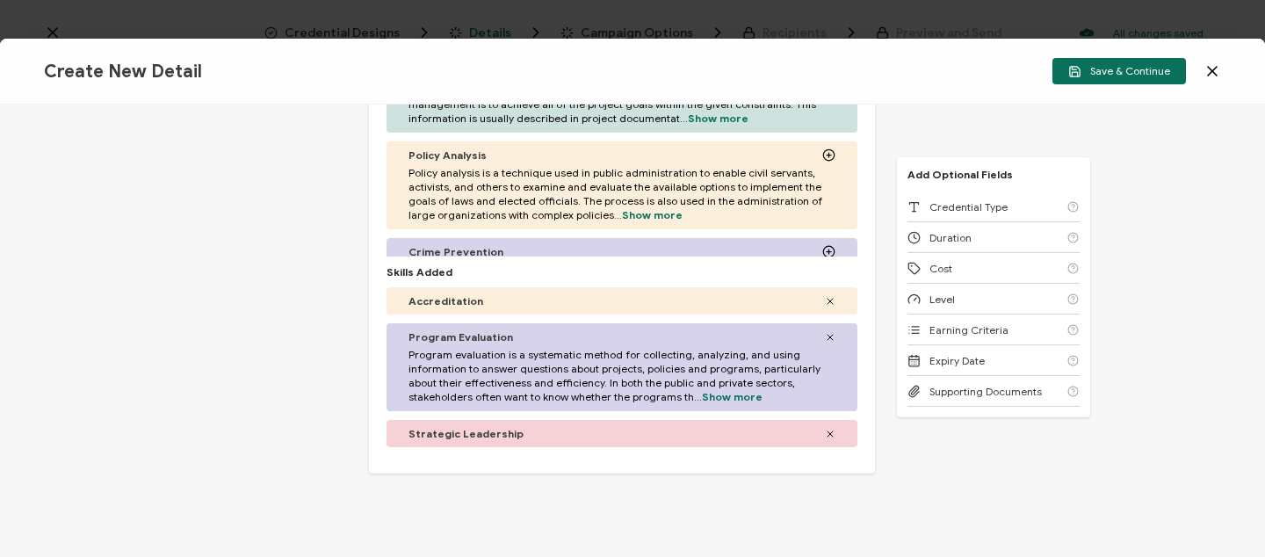
click at [825, 429] on icon at bounding box center [830, 434] width 11 height 11
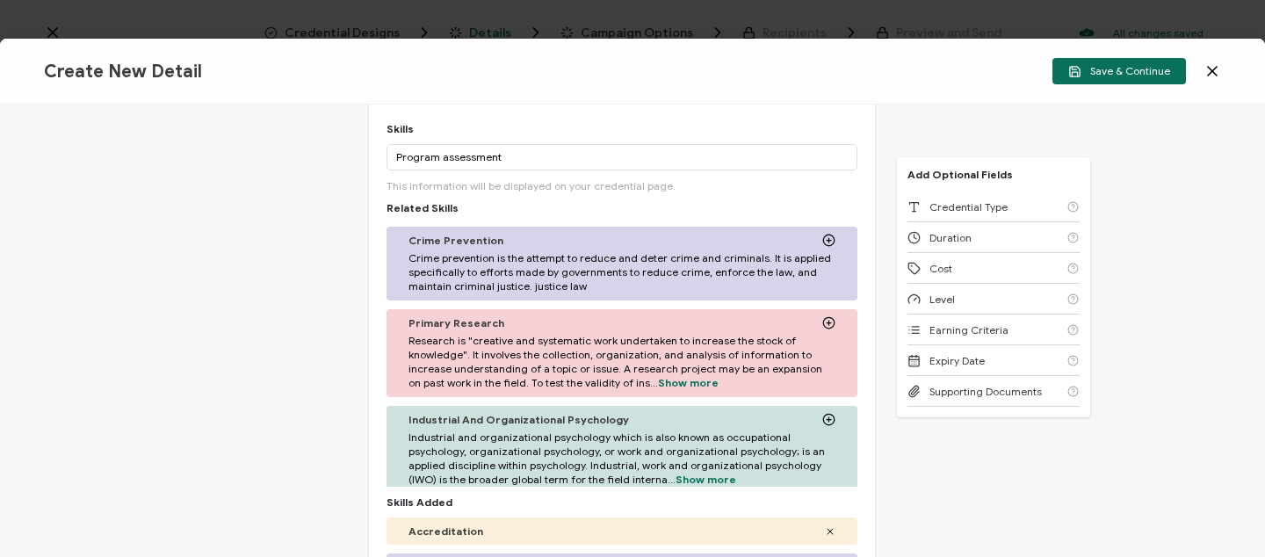
scroll to position [1188, 0]
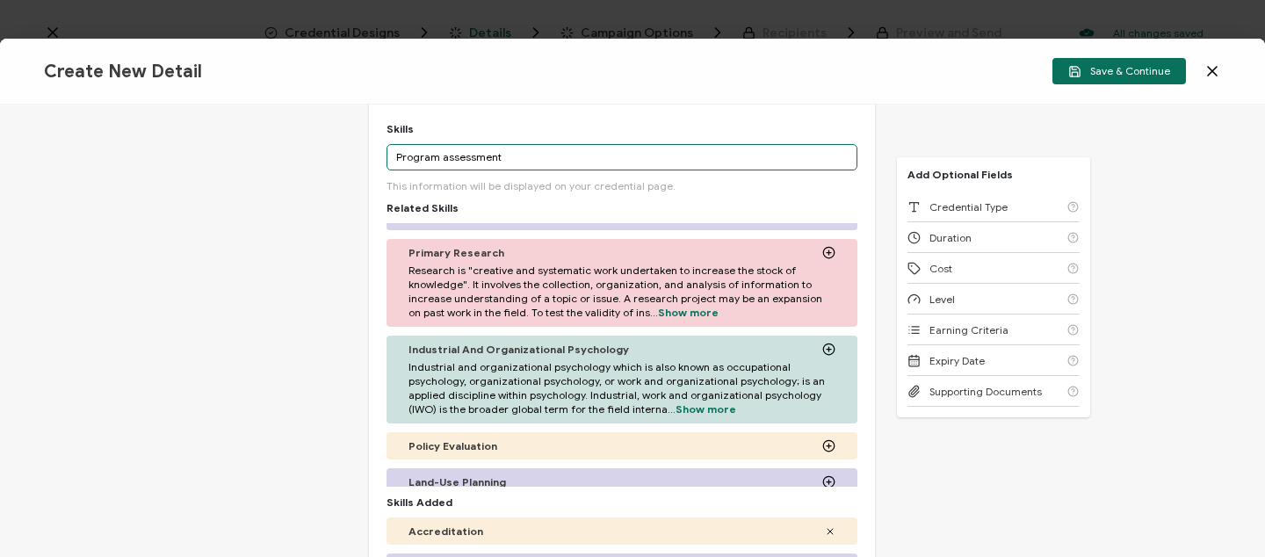
drag, startPoint x: 495, startPoint y: 154, endPoint x: 373, endPoint y: 154, distance: 121.2
click at [373, 154] on div "Credential Title FCIS Visiting Committee Member [DATE]-[DATE] ISSUER Issuer Nam…" at bounding box center [622, 237] width 506 height 862
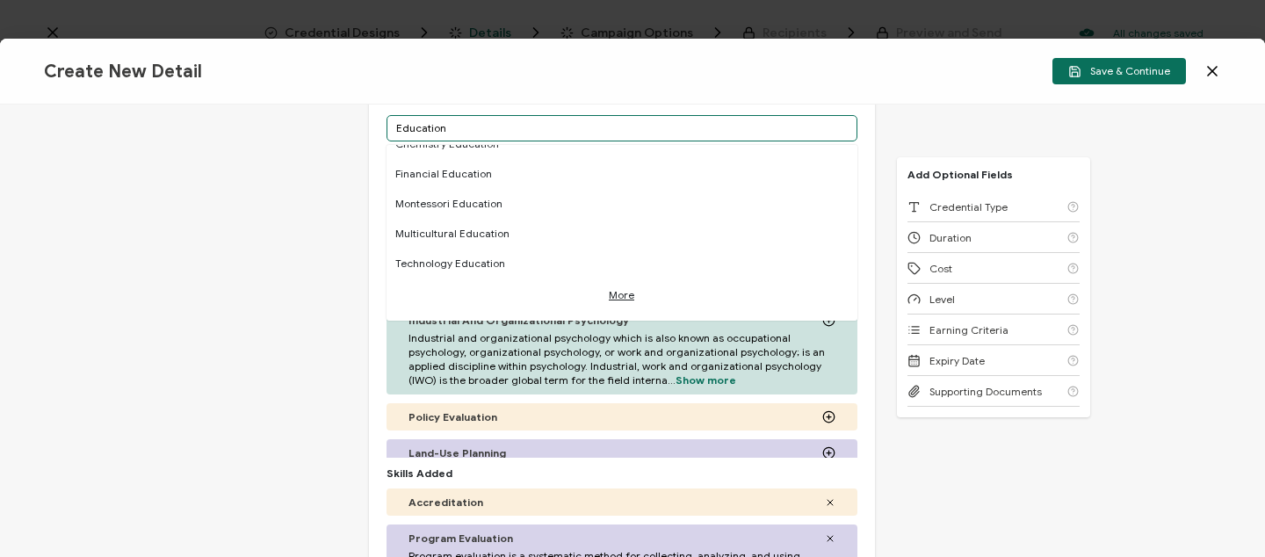
scroll to position [383, 0]
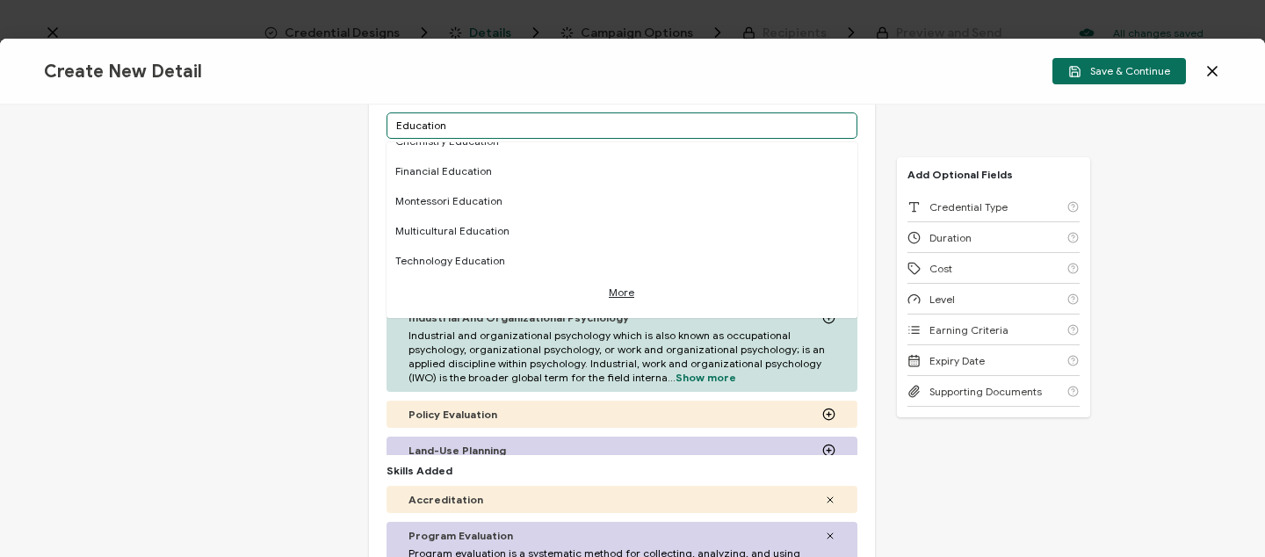
drag, startPoint x: 457, startPoint y: 125, endPoint x: 354, endPoint y: 122, distance: 102.8
click at [355, 123] on div "Credential Title FCIS Visiting Committee Member [DATE]-[DATE] ISSUER Issuer Nam…" at bounding box center [632, 331] width 1265 height 452
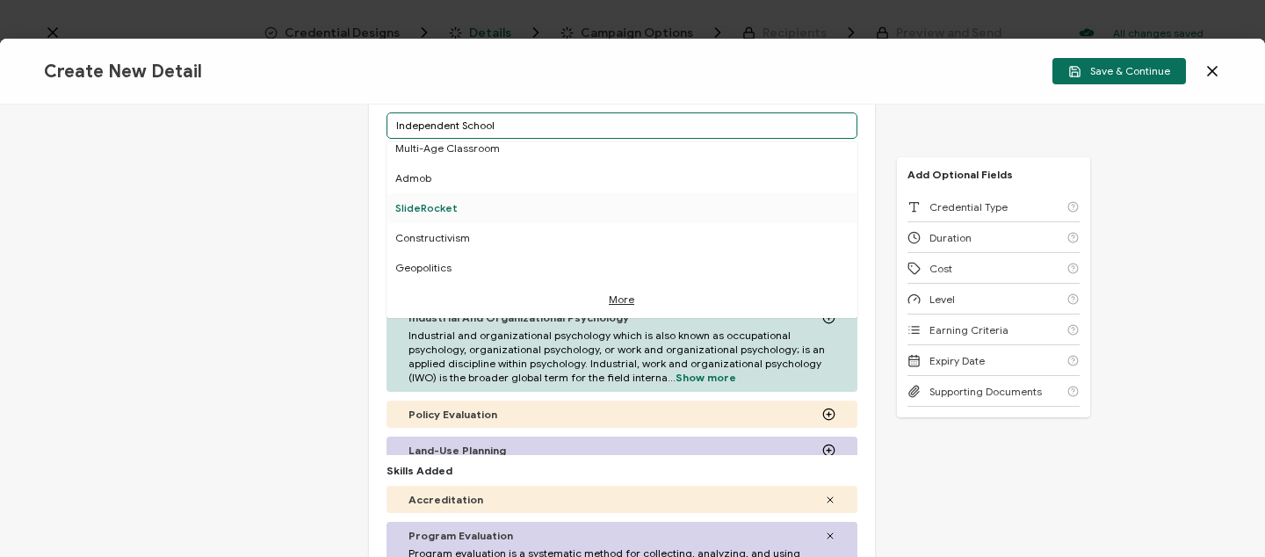
scroll to position [1097, 0]
drag, startPoint x: 517, startPoint y: 127, endPoint x: 347, endPoint y: 126, distance: 169.6
click at [347, 126] on div "Credential Title FCIS Visiting Committee Member [DATE]-[DATE] ISSUER Issuer Nam…" at bounding box center [632, 331] width 1265 height 452
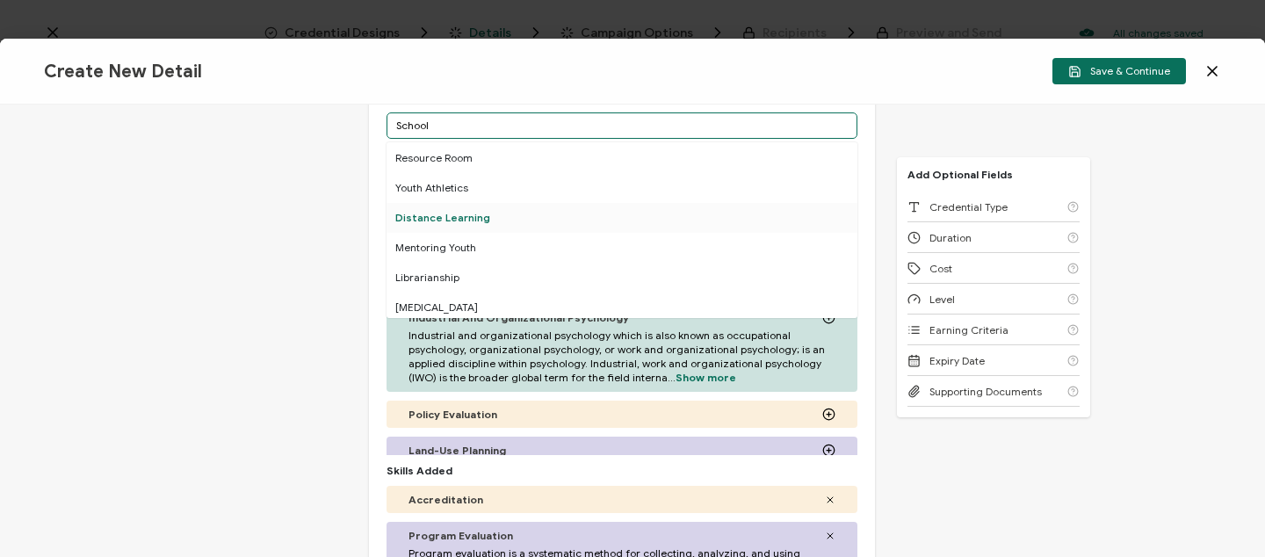
scroll to position [1041, 0]
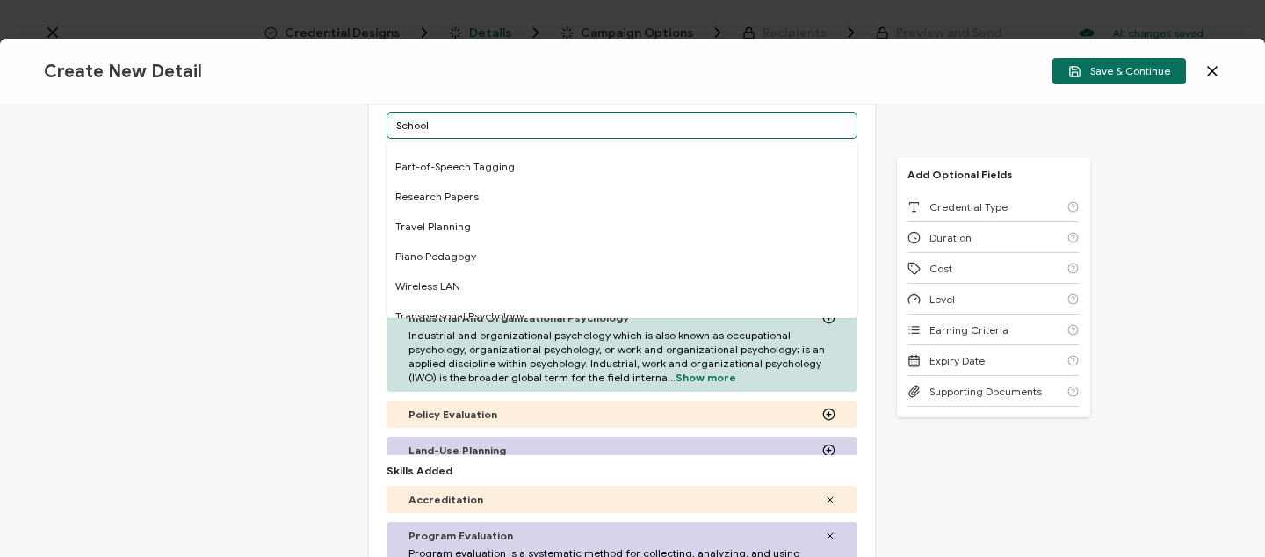
click at [445, 124] on input "School" at bounding box center [622, 125] width 471 height 26
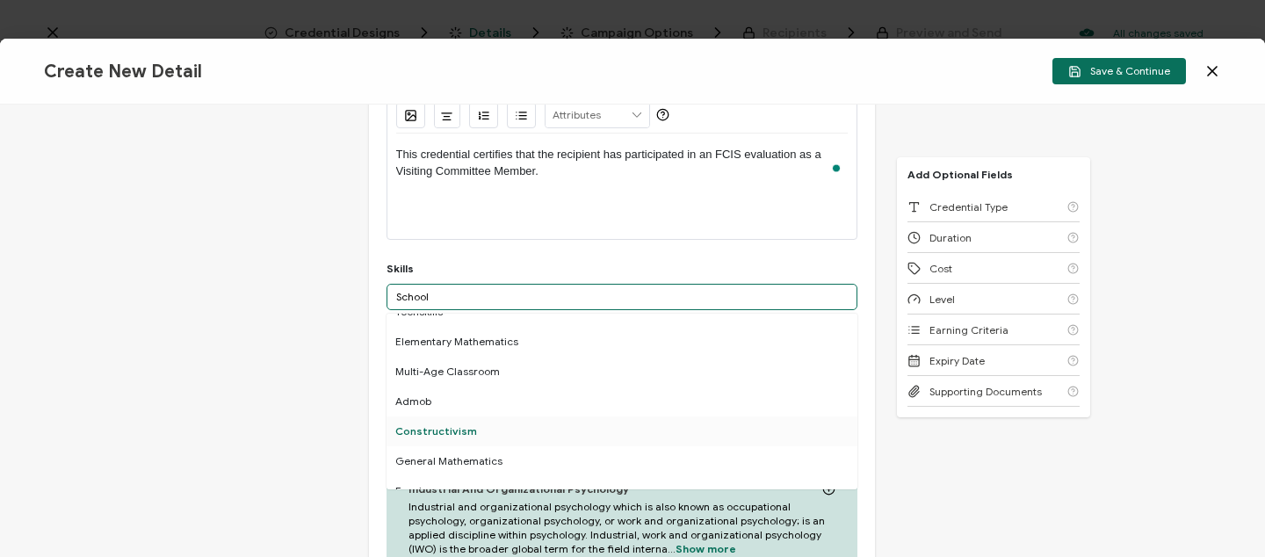
scroll to position [0, 0]
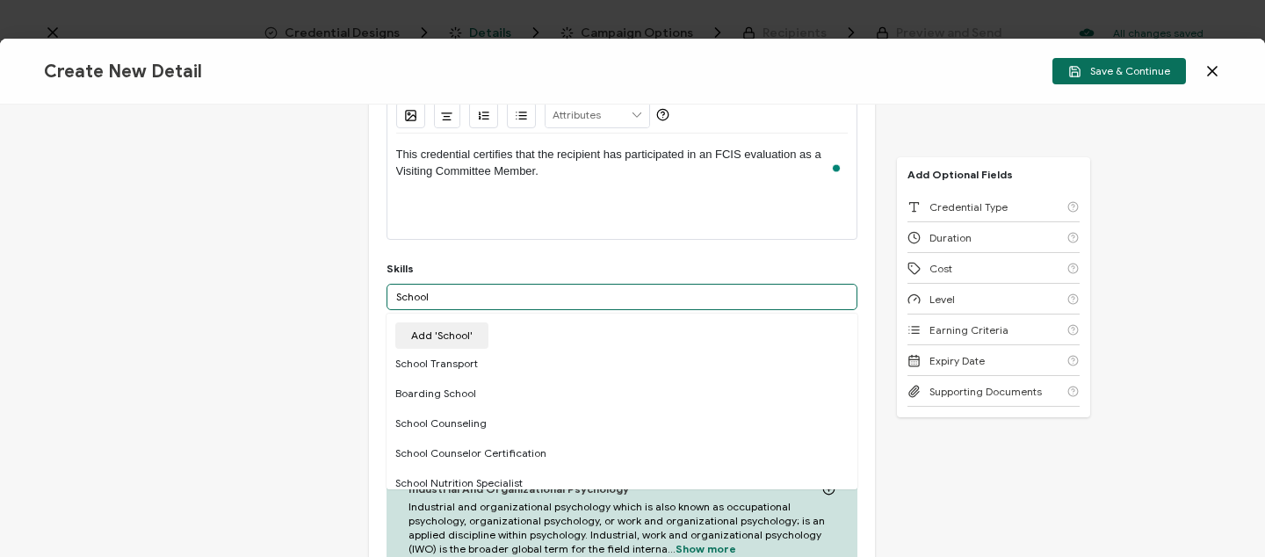
click at [481, 293] on input "School" at bounding box center [622, 297] width 471 height 26
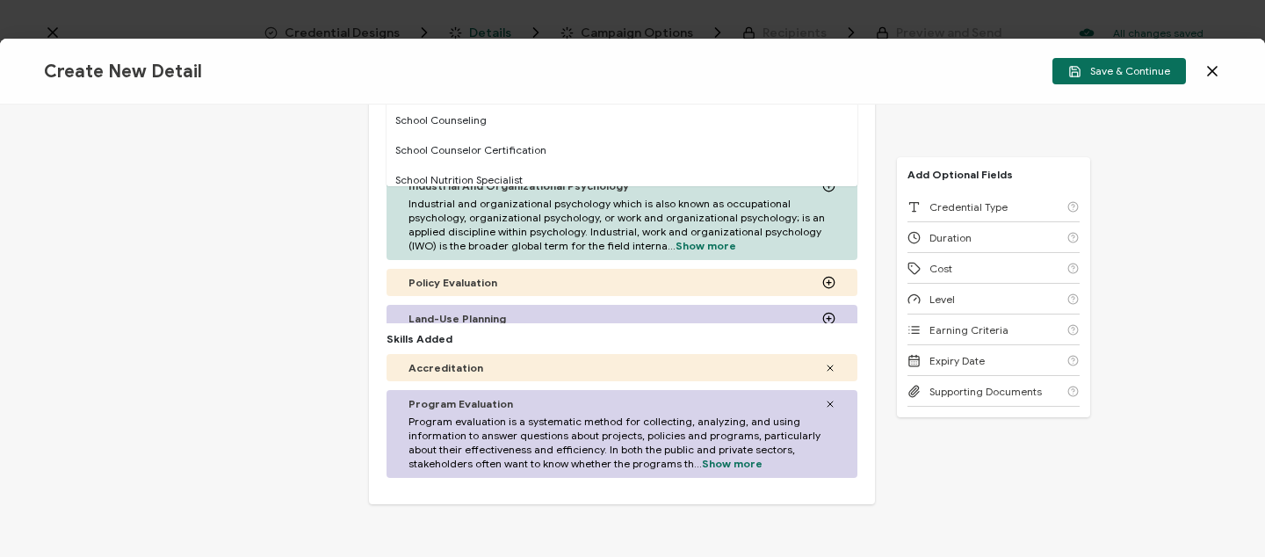
scroll to position [163, 0]
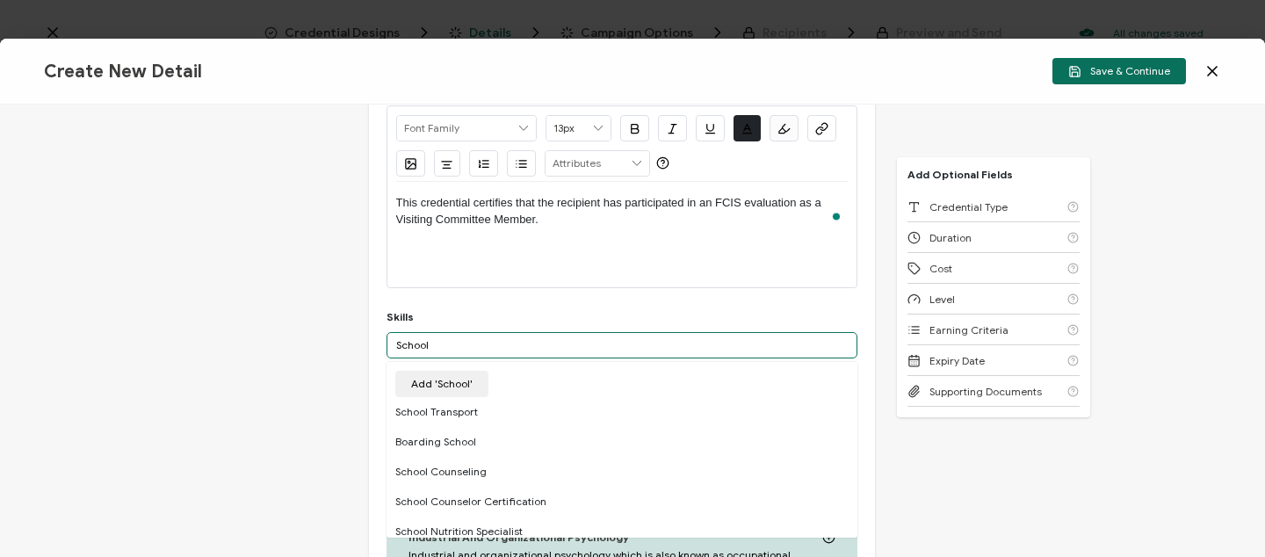
drag, startPoint x: 432, startPoint y: 345, endPoint x: 364, endPoint y: 332, distance: 69.8
click at [364, 332] on div "Credential Title FCIS Visiting Committee Member [DATE]-[DATE] ISSUER Issuer Nam…" at bounding box center [632, 331] width 1265 height 452
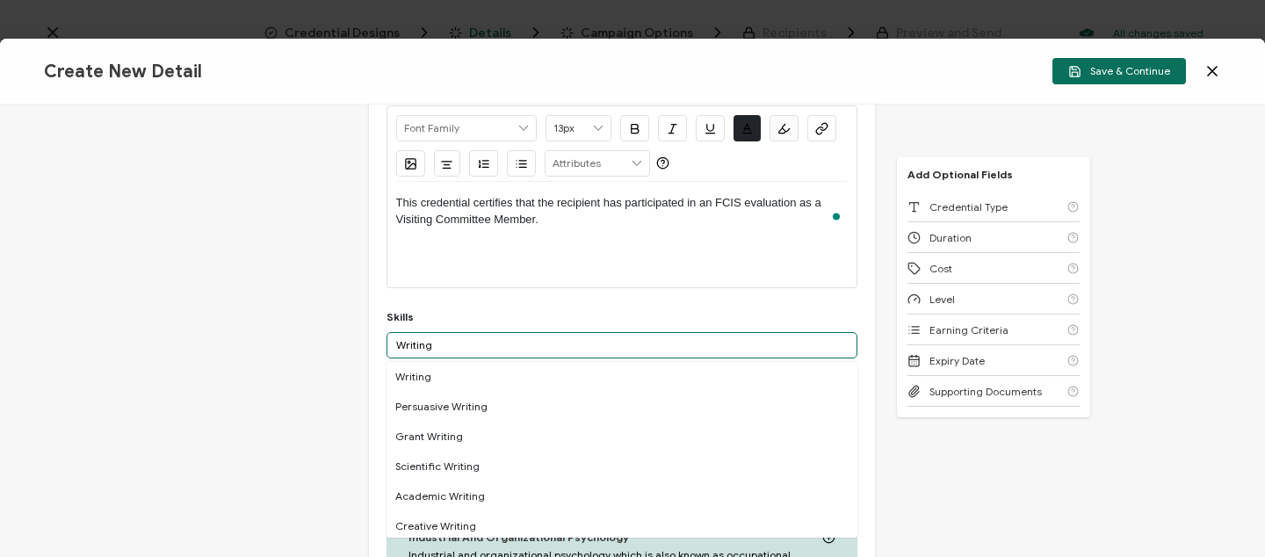
type input "Writing"
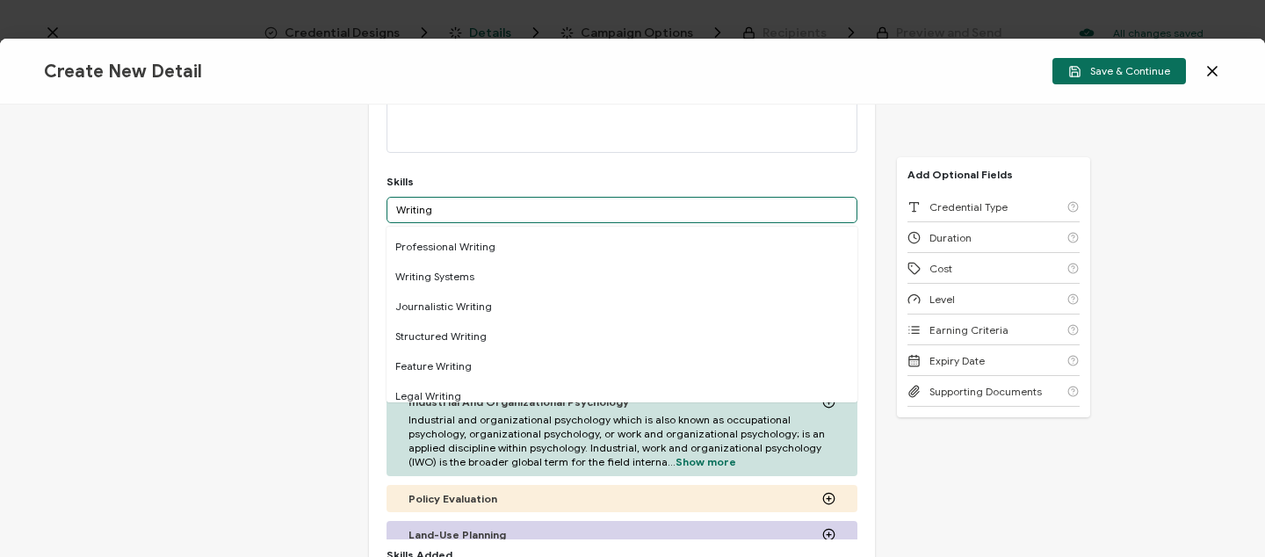
scroll to position [169, 0]
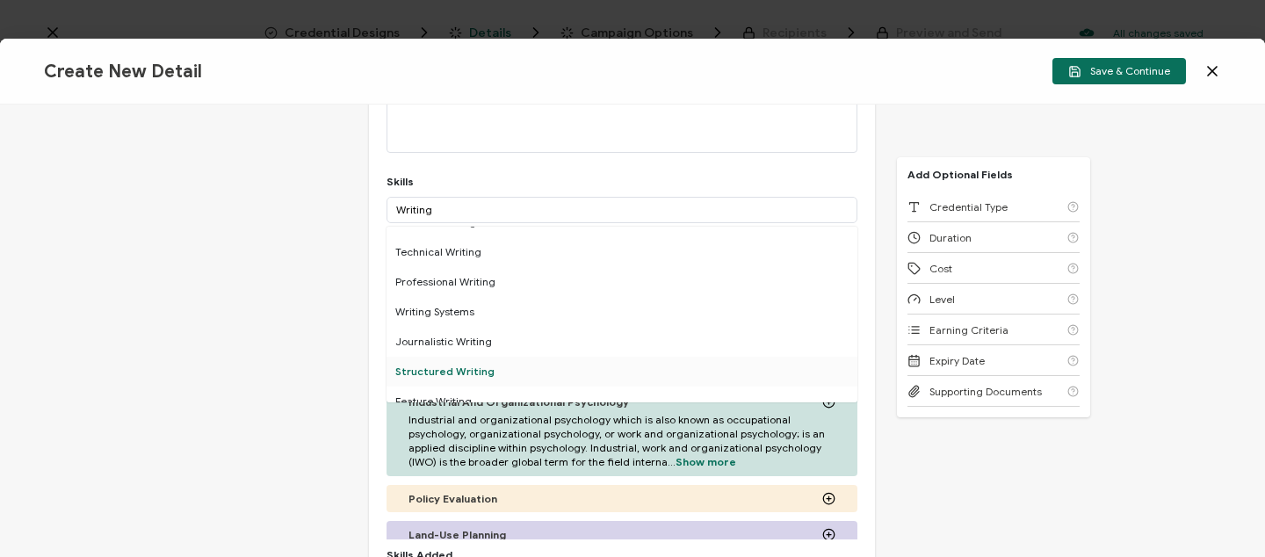
click at [431, 366] on div "Structured Writing" at bounding box center [622, 372] width 471 height 30
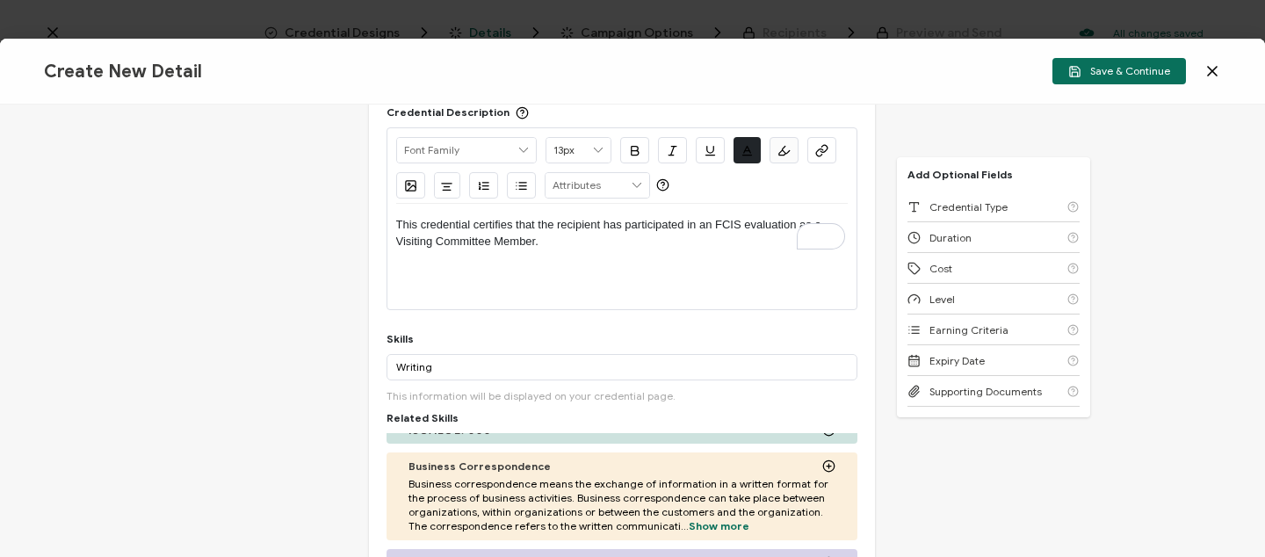
scroll to position [0, 0]
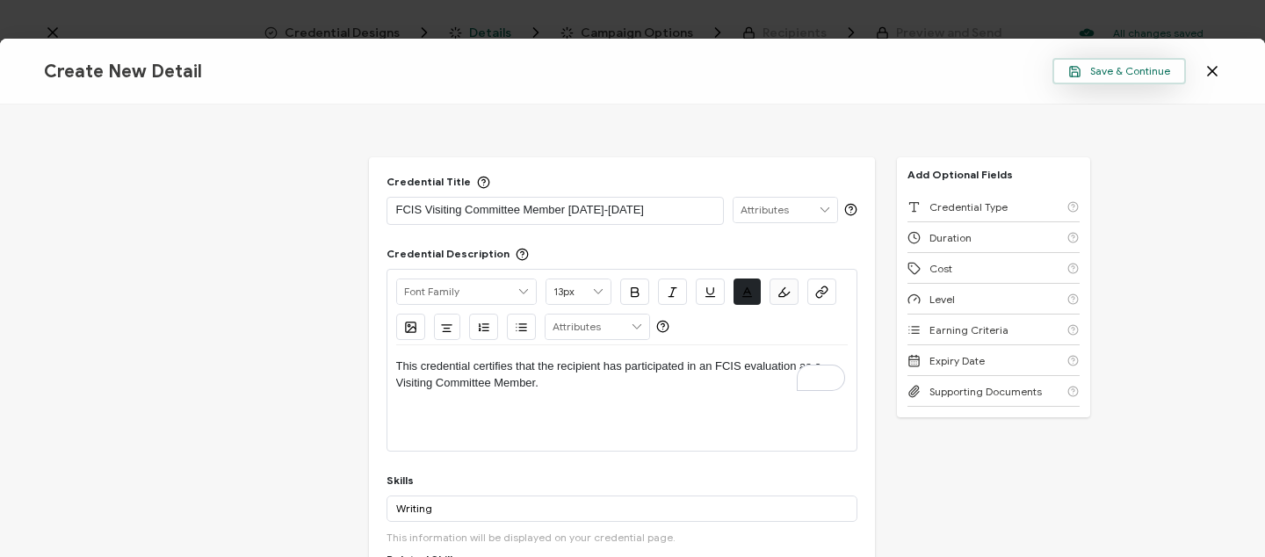
click at [1093, 71] on span "Save & Continue" at bounding box center [1119, 71] width 102 height 13
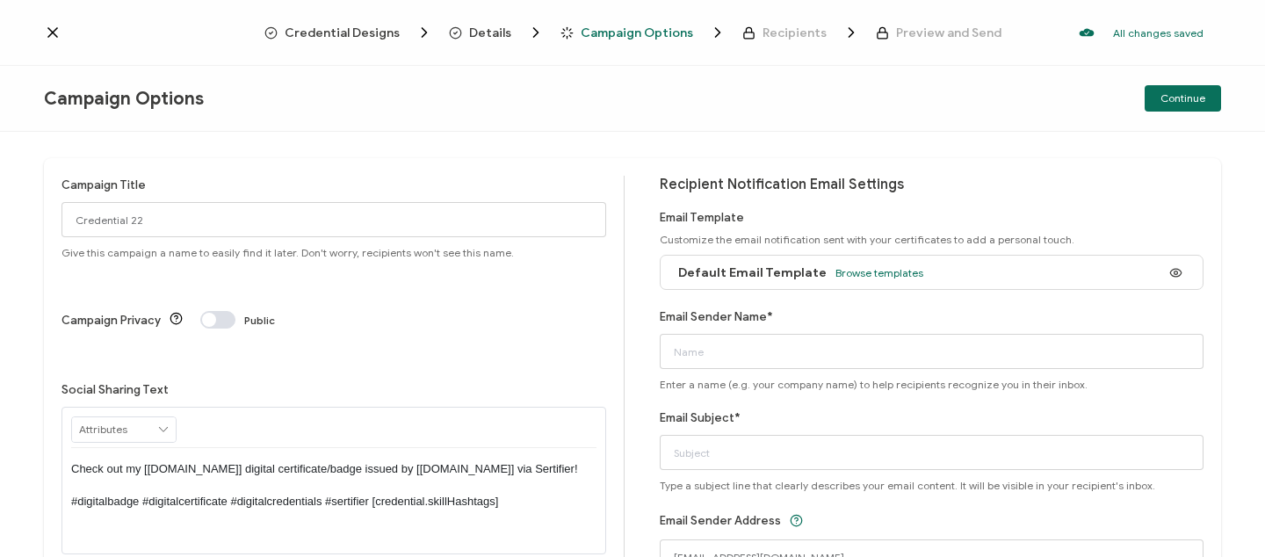
click at [484, 34] on span "Details" at bounding box center [490, 32] width 42 height 13
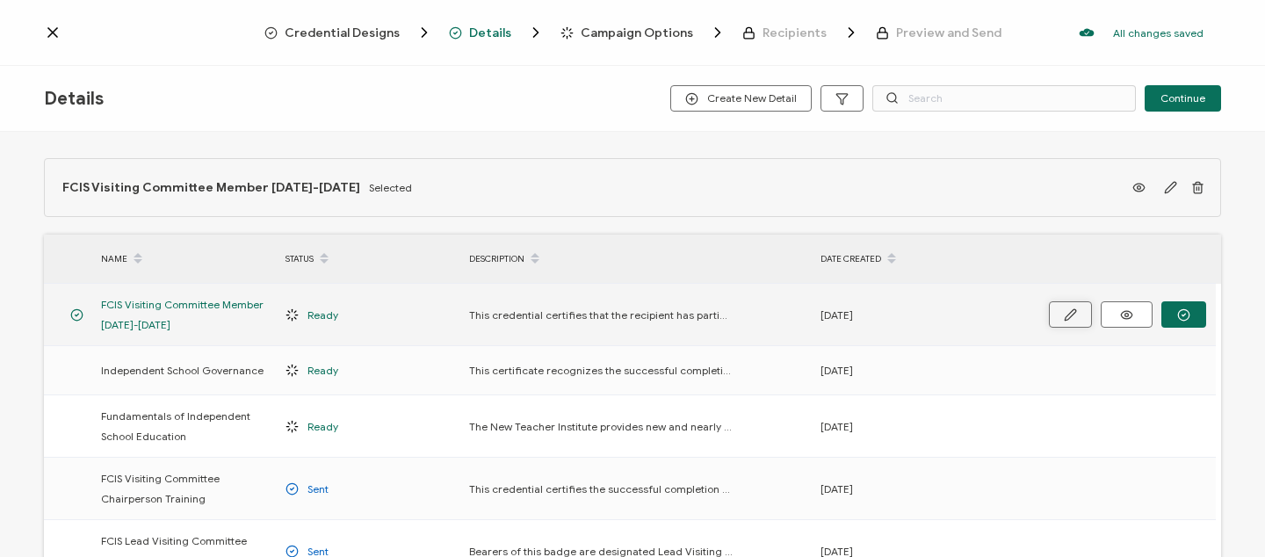
click at [1076, 314] on icon "button" at bounding box center [1070, 314] width 13 height 13
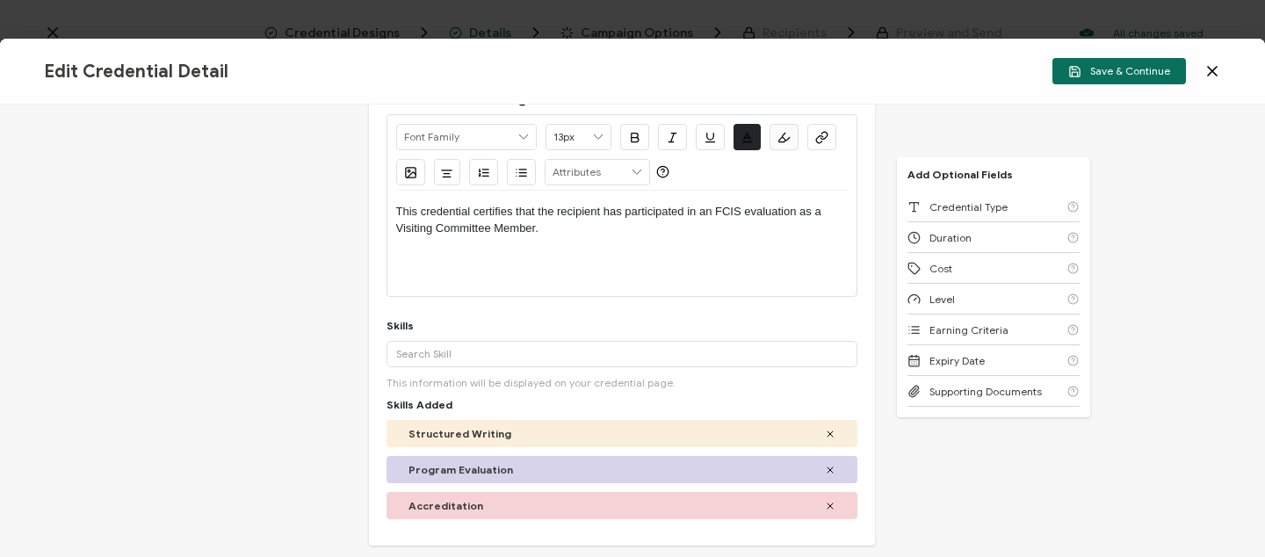
scroll to position [174, 0]
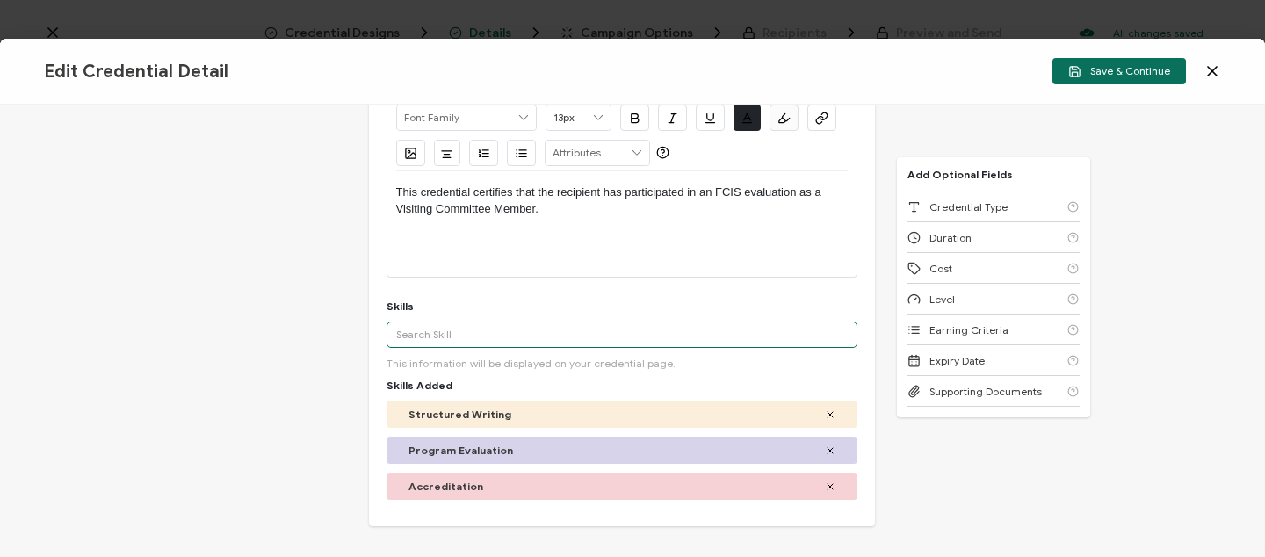
click at [415, 335] on input "text" at bounding box center [622, 335] width 471 height 26
type input "Continuous Improvement"
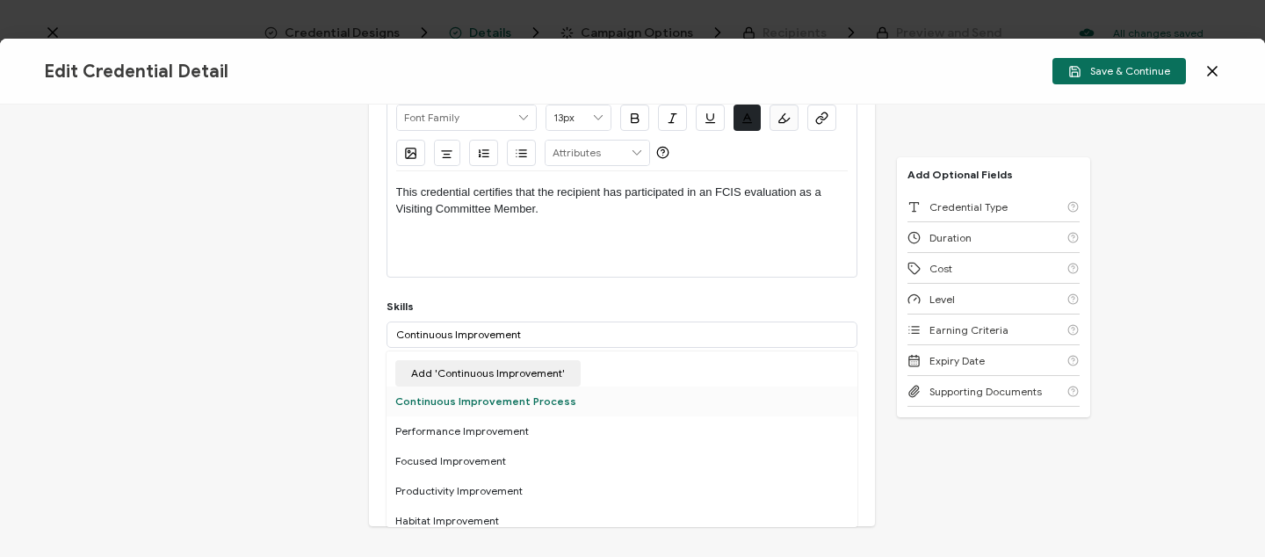
click at [518, 400] on div "Continuous Improvement Process" at bounding box center [622, 402] width 471 height 30
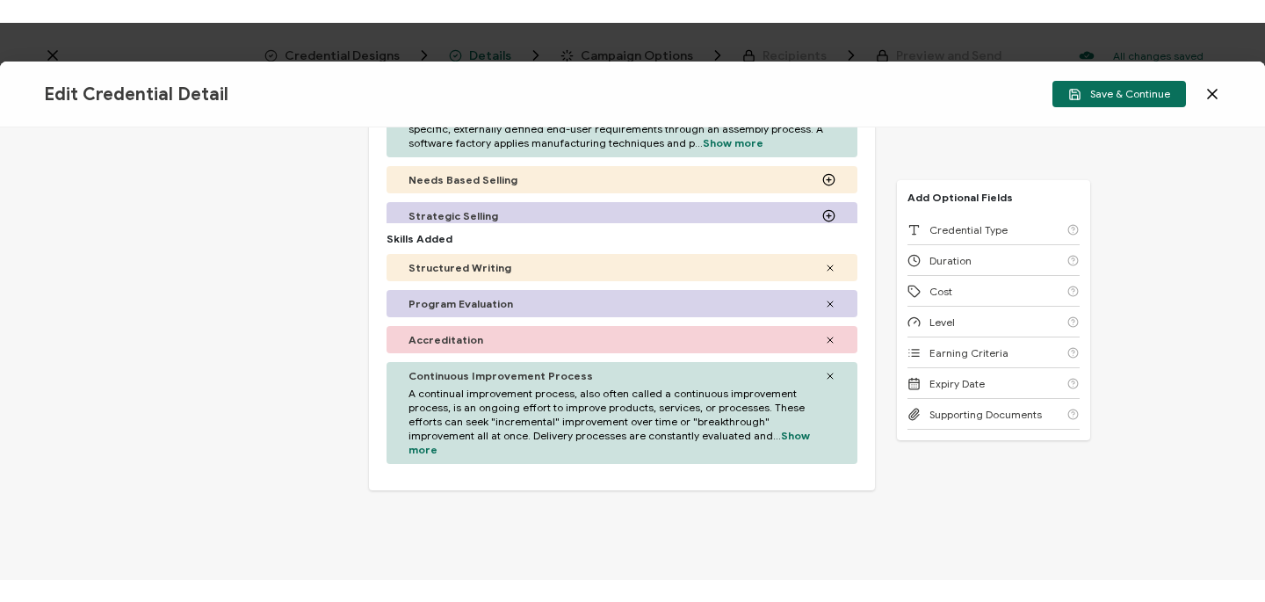
scroll to position [494, 0]
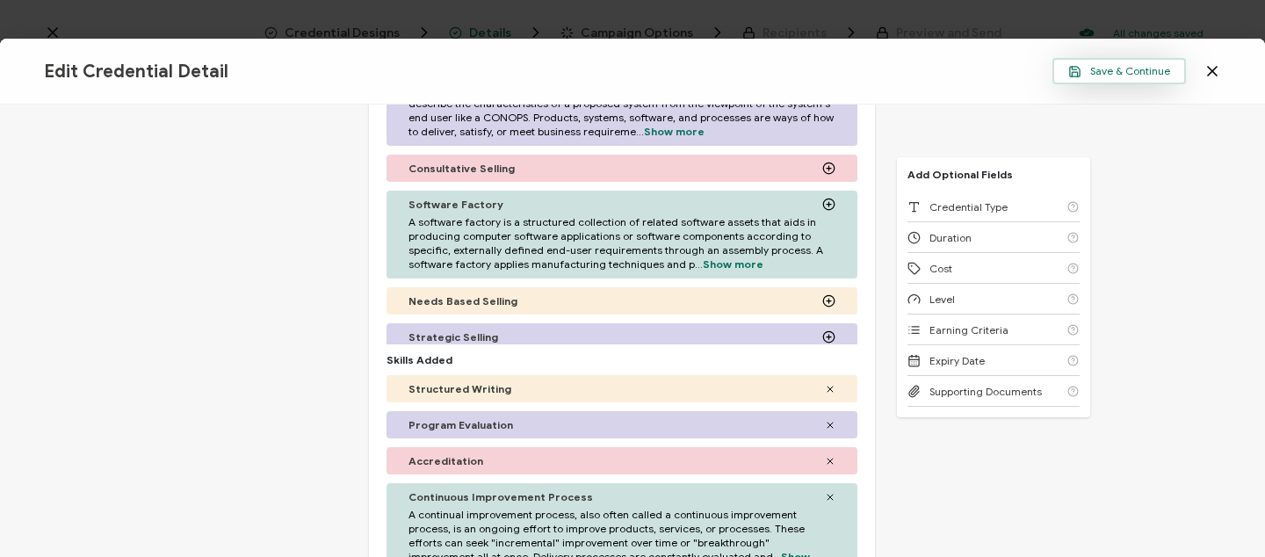
click at [1099, 71] on span "Save & Continue" at bounding box center [1119, 71] width 102 height 13
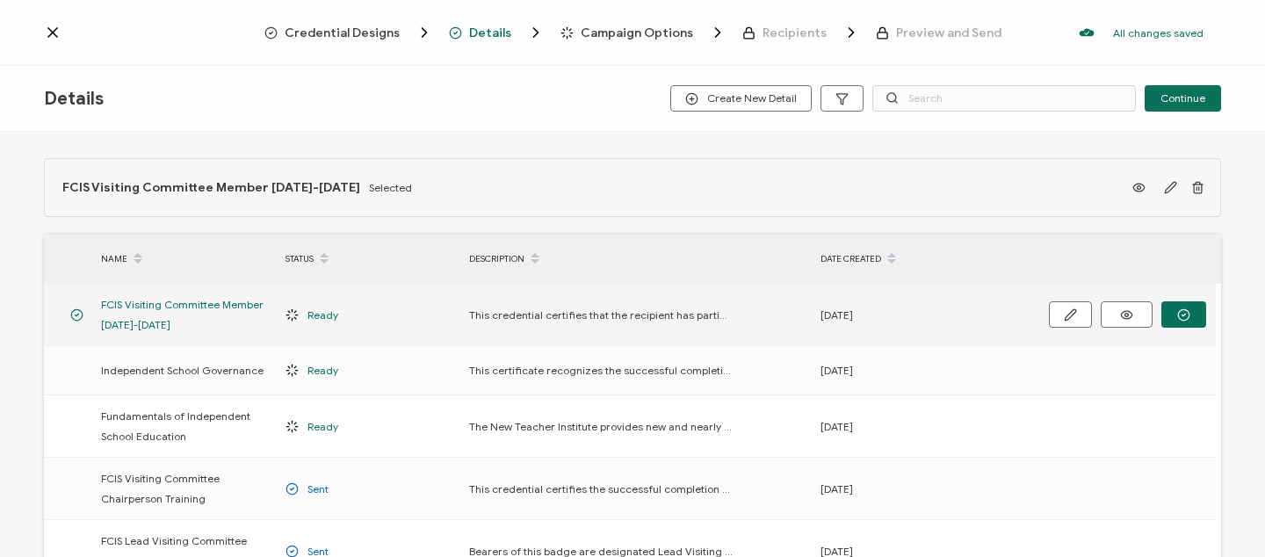
click at [648, 315] on span "This credential certifies that the recipient has participated in an FCIS evalua…" at bounding box center [601, 315] width 264 height 20
